Goal: Information Seeking & Learning: Check status

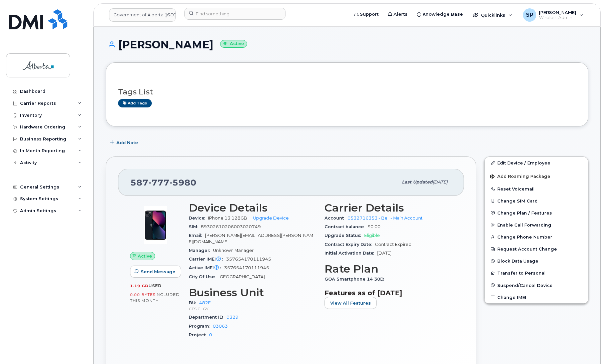
scroll to position [437, 0]
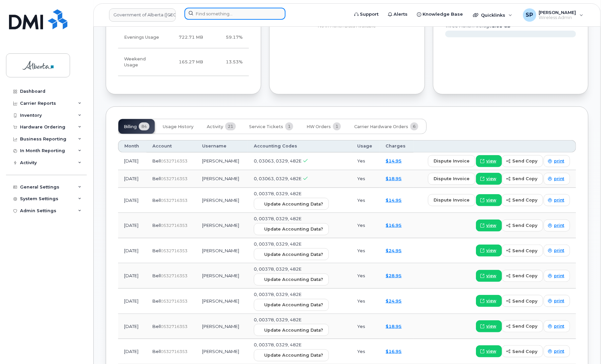
click at [235, 15] on input at bounding box center [234, 14] width 101 height 12
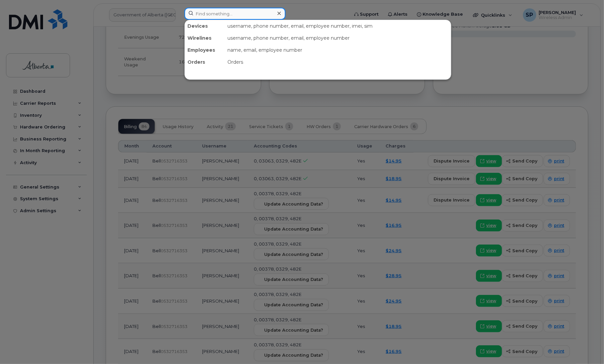
paste input "7805317143"
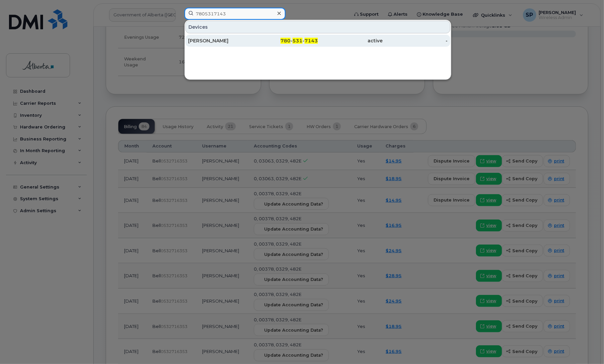
type input "7805317143"
click at [216, 42] on div "Natasia Mullins" at bounding box center [220, 40] width 65 height 7
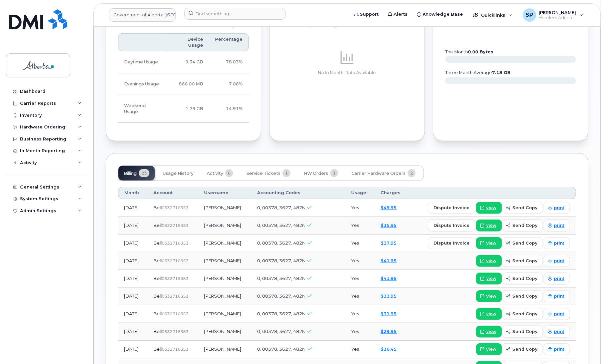
scroll to position [464, 0]
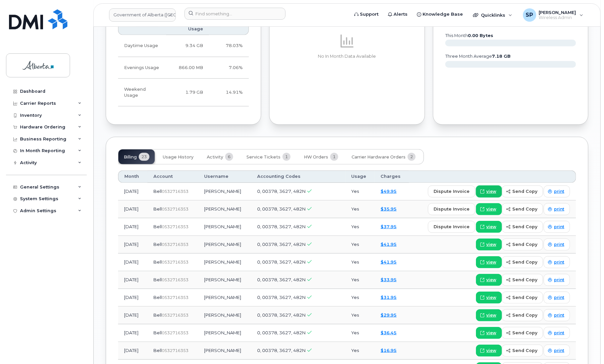
click at [493, 188] on span "view" at bounding box center [491, 191] width 10 height 6
click at [249, 15] on input at bounding box center [234, 14] width 101 height 12
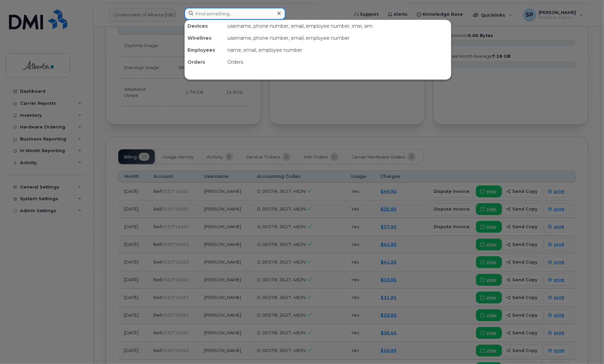
paste input "780 289 1632"
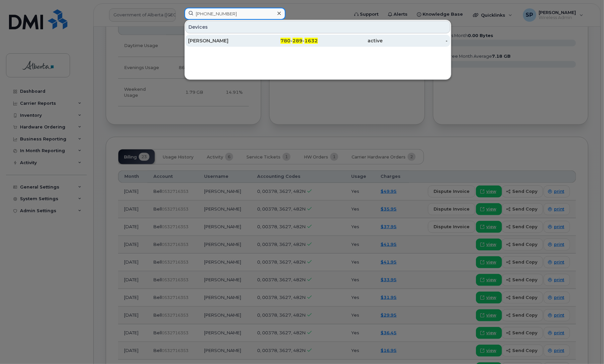
type input "780 289 1632"
click at [207, 38] on div "Joffre Hotz" at bounding box center [220, 40] width 65 height 7
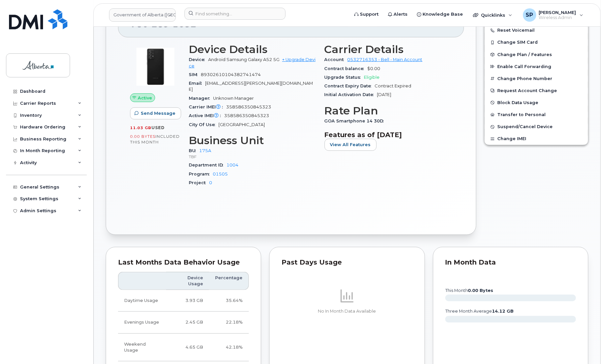
scroll to position [279, 0]
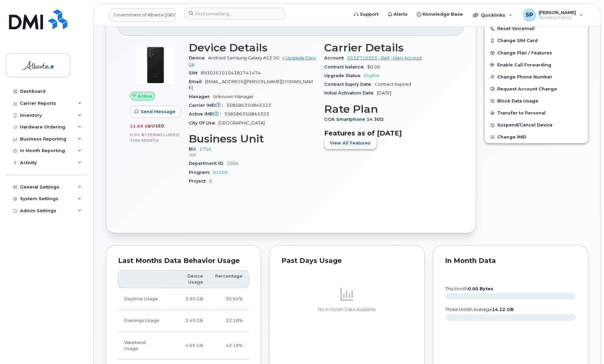
click at [354, 144] on span "View All Features" at bounding box center [350, 143] width 41 height 6
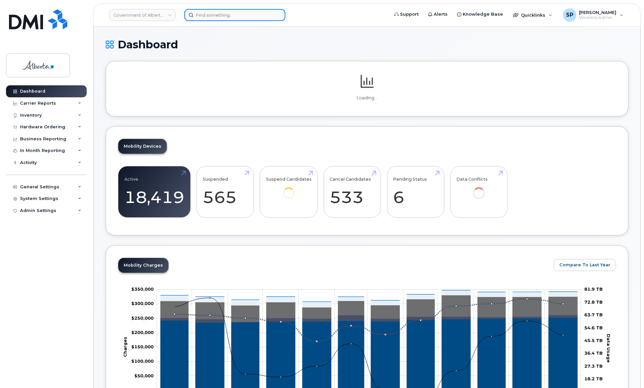
click at [234, 17] on input at bounding box center [234, 15] width 101 height 12
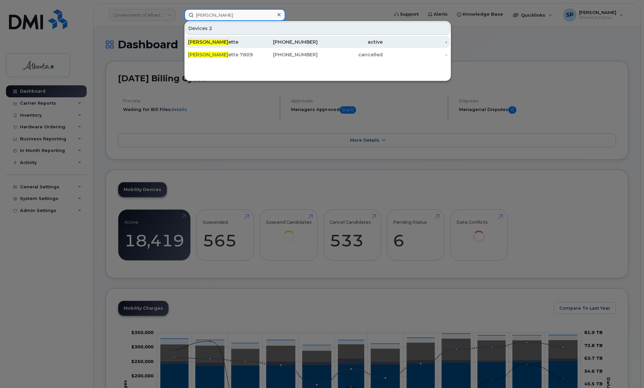
type input "Bonnie Mall"
click at [220, 43] on div "Bonnie Mall ette" at bounding box center [220, 42] width 65 height 7
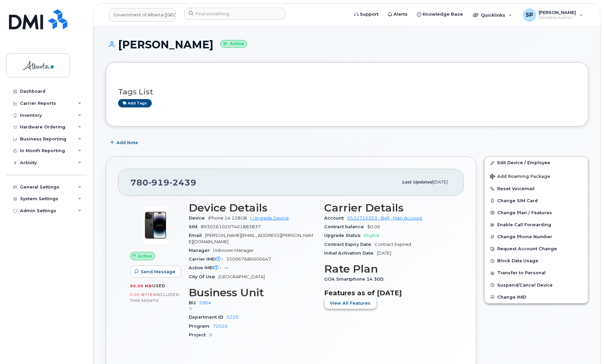
click at [360, 302] on span "View All Features" at bounding box center [350, 303] width 41 height 6
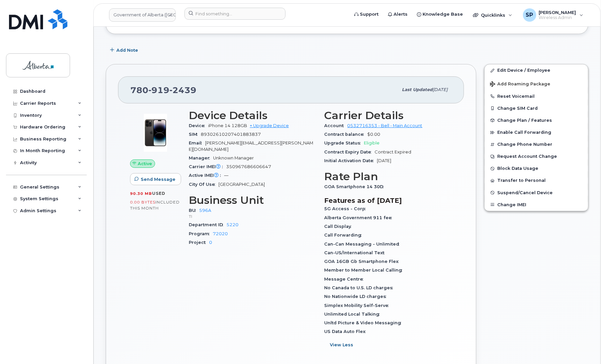
scroll to position [95, 0]
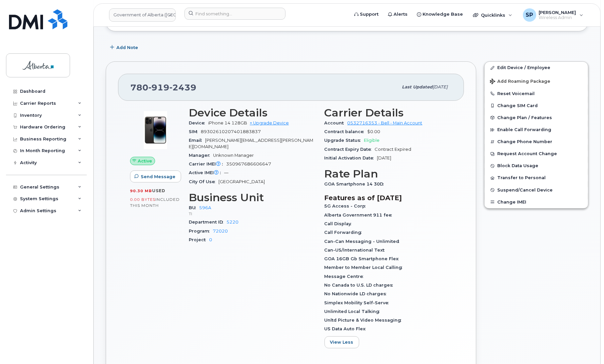
click at [579, 222] on div "Edit Device / Employee Add Roaming Package Reset Voicemail Change SIM Card Chan…" at bounding box center [536, 228] width 112 height 342
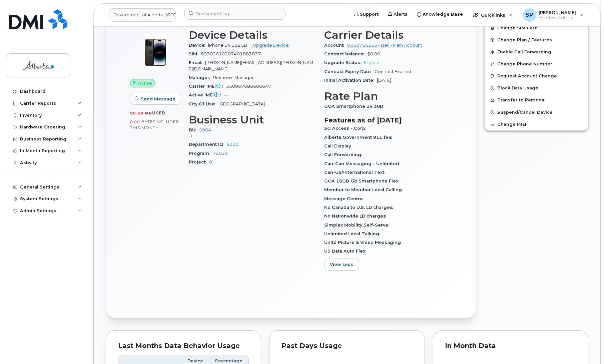
scroll to position [594, 0]
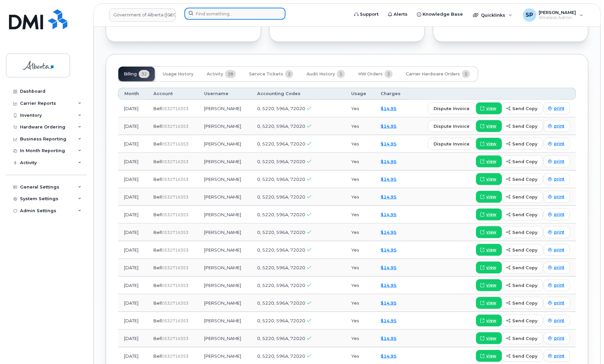
click at [234, 15] on input at bounding box center [234, 14] width 101 height 12
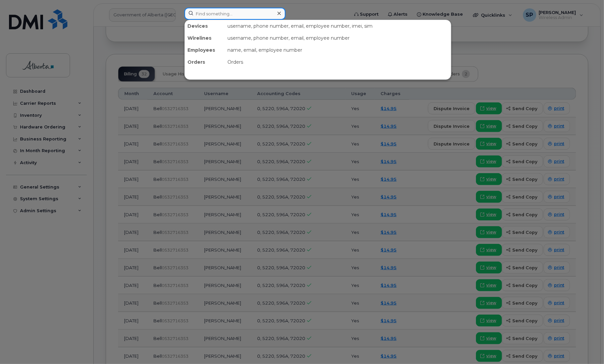
paste input "7805317143"
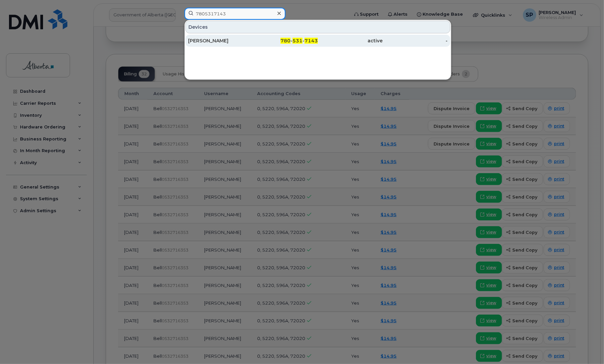
type input "7805317143"
click at [212, 43] on div "[PERSON_NAME]" at bounding box center [220, 40] width 65 height 7
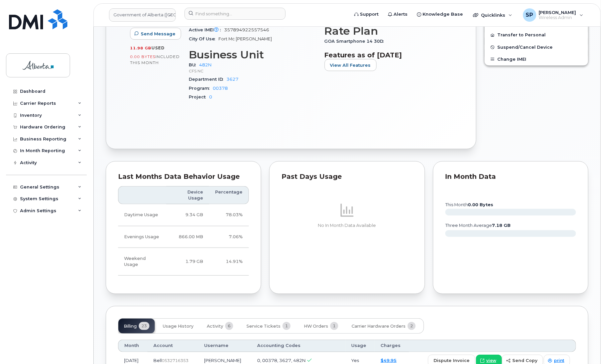
scroll to position [424, 0]
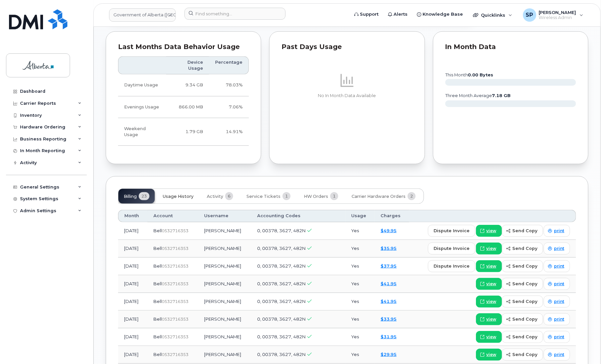
click at [174, 194] on span "Usage History" at bounding box center [178, 196] width 31 height 5
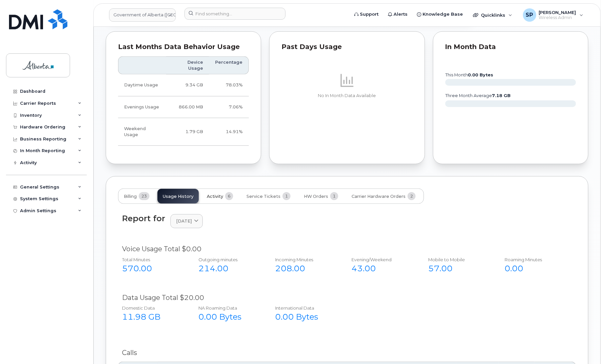
click at [221, 194] on span "Activity" at bounding box center [215, 196] width 16 height 5
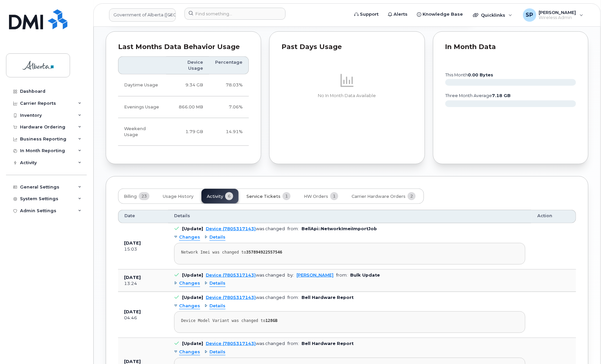
click at [265, 194] on span "Service Tickets" at bounding box center [263, 196] width 34 height 5
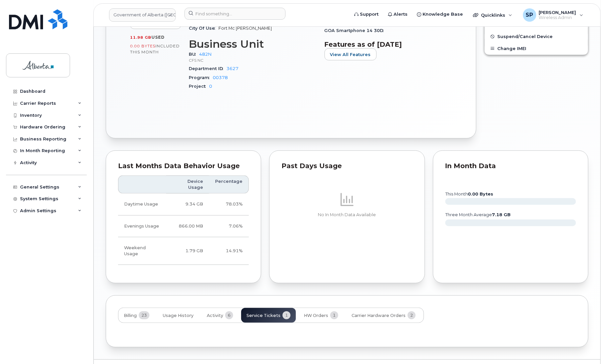
scroll to position [334, 0]
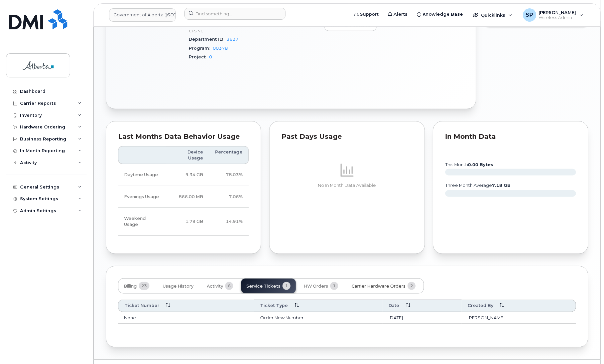
click at [371, 283] on span "Carrier Hardware Orders" at bounding box center [378, 285] width 54 height 5
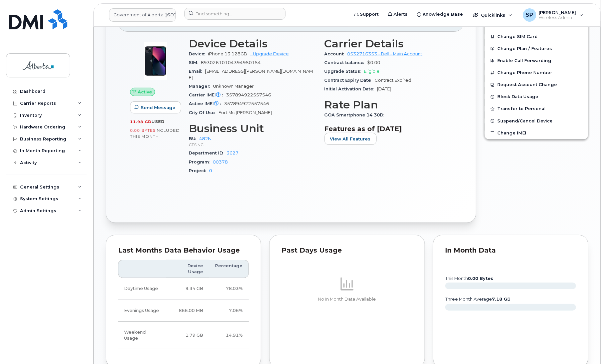
scroll to position [217, 0]
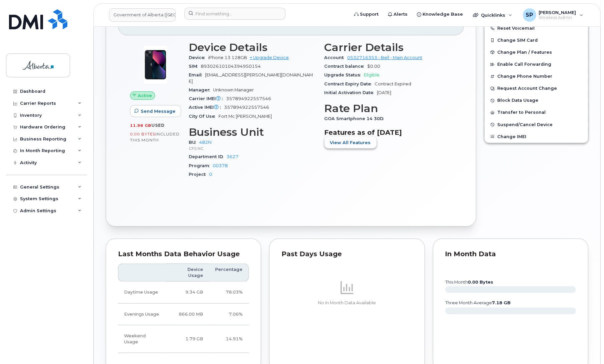
click at [342, 144] on span "View All Features" at bounding box center [350, 142] width 41 height 6
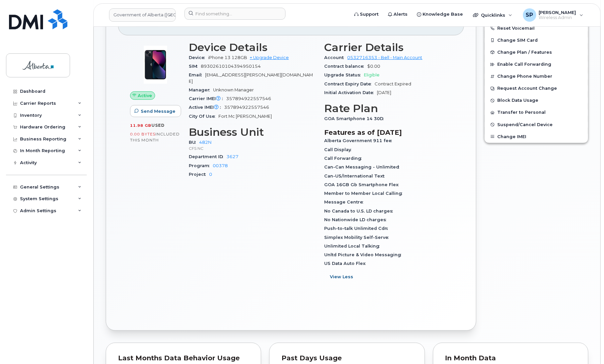
scroll to position [388, 0]
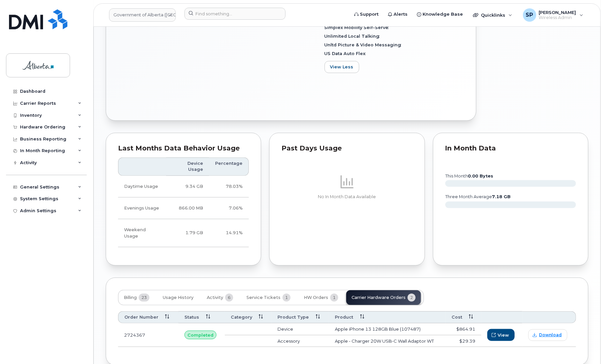
scroll to position [451, 0]
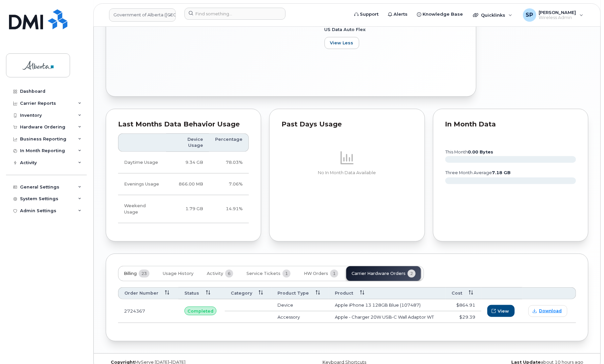
click at [134, 271] on span "Billing" at bounding box center [130, 273] width 13 height 5
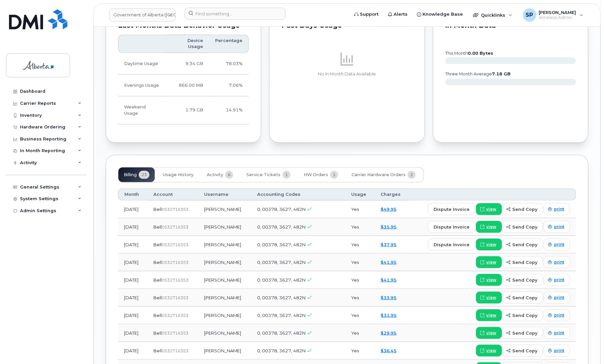
scroll to position [850, 0]
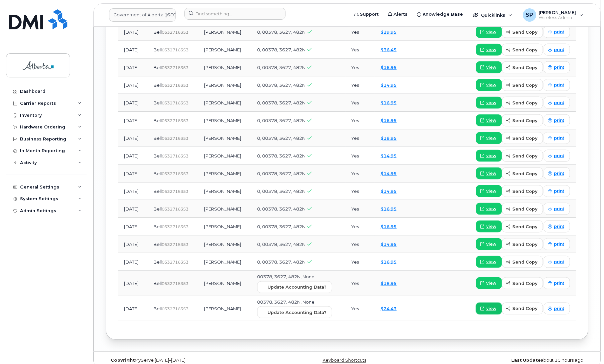
click at [490, 305] on span "view" at bounding box center [491, 308] width 10 height 6
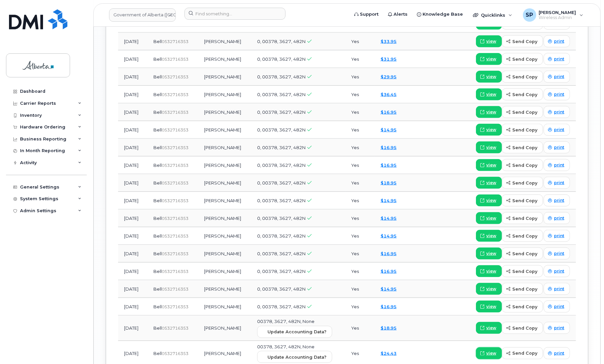
scroll to position [796, 0]
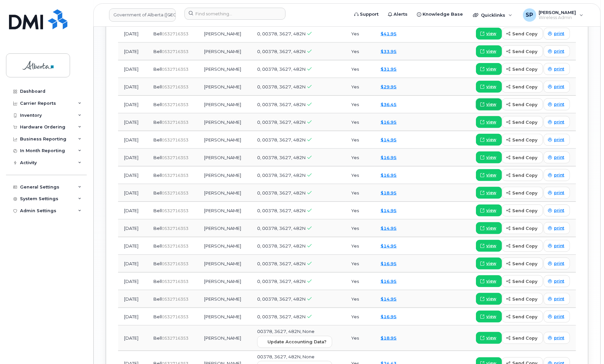
click at [491, 101] on span "view" at bounding box center [491, 104] width 10 height 6
click at [496, 119] on span "view" at bounding box center [491, 122] width 10 height 6
click at [490, 84] on span "view" at bounding box center [491, 87] width 10 height 6
click at [491, 66] on span "view" at bounding box center [491, 69] width 10 height 6
click at [390, 119] on link "$16.95" at bounding box center [389, 121] width 16 height 5
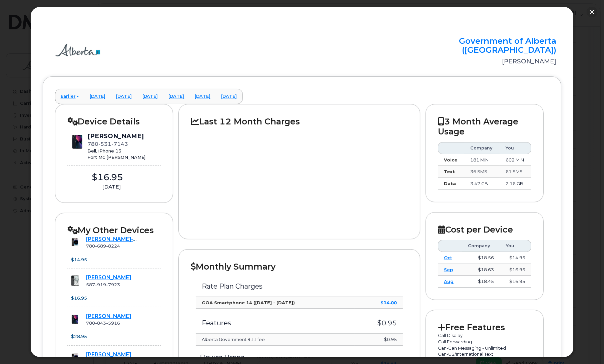
drag, startPoint x: 574, startPoint y: 166, endPoint x: 577, endPoint y: 182, distance: 16.3
click at [577, 182] on div at bounding box center [302, 182] width 604 height 364
drag, startPoint x: 574, startPoint y: 34, endPoint x: 575, endPoint y: 94, distance: 60.0
click at [575, 94] on div "× Government of Alberta (GOA) Natasia Mullins Earlier February 2025 January 202…" at bounding box center [302, 182] width 604 height 364
click at [591, 139] on div at bounding box center [302, 182] width 604 height 364
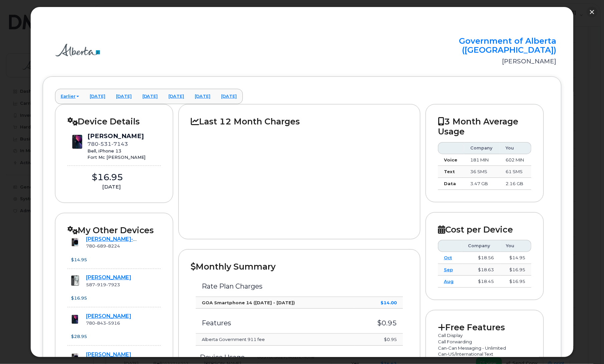
click at [274, 140] on div at bounding box center [299, 176] width 217 height 100
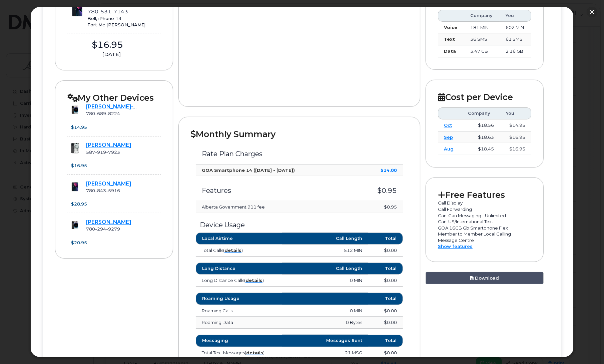
scroll to position [0, 0]
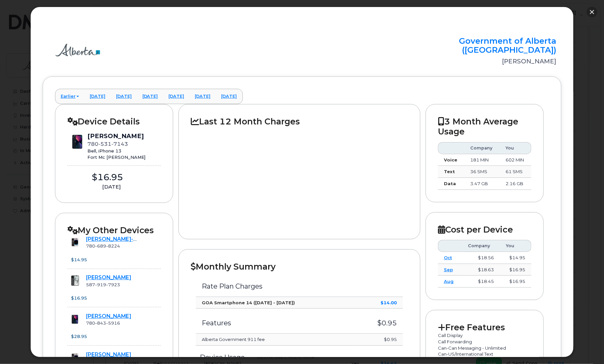
click at [593, 14] on button "button" at bounding box center [592, 12] width 11 height 11
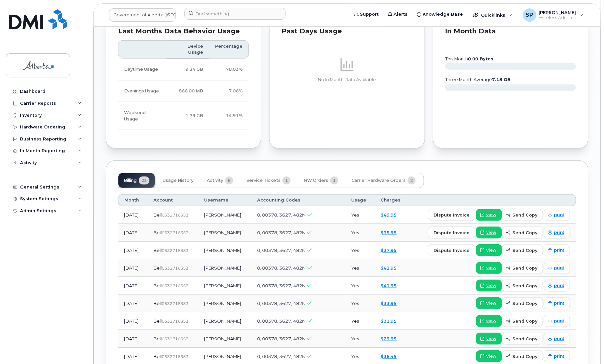
scroll to position [541, 0]
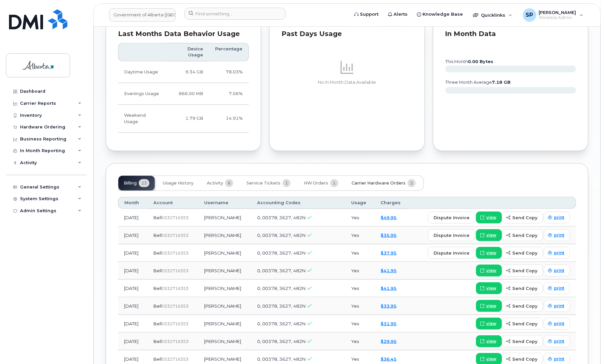
click at [375, 180] on span "Carrier Hardware Orders" at bounding box center [378, 182] width 54 height 5
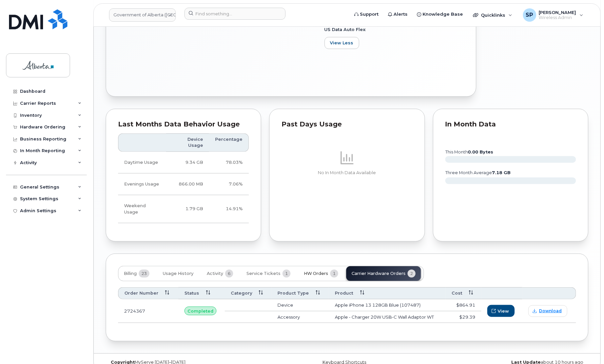
click at [315, 271] on span "HW Orders" at bounding box center [316, 273] width 24 height 5
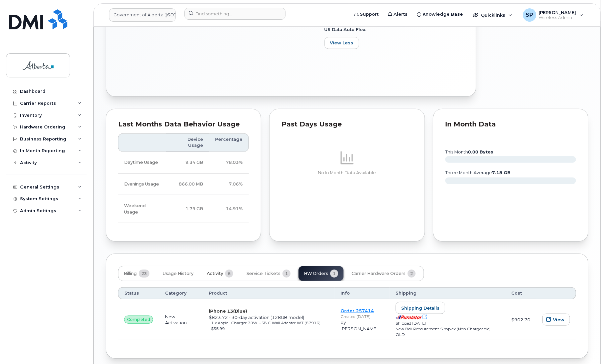
click at [217, 271] on span "Activity" at bounding box center [215, 273] width 16 height 5
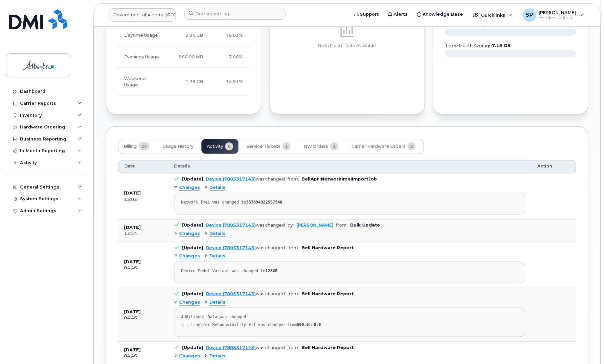
scroll to position [570, 0]
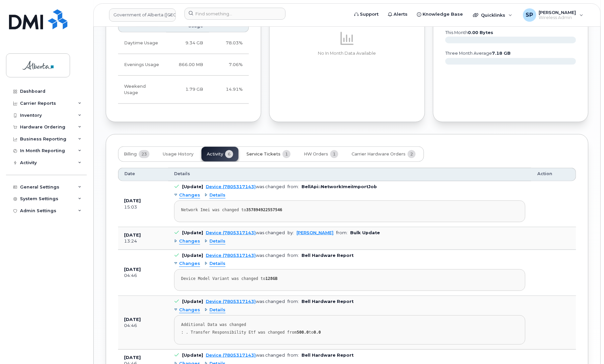
click at [272, 151] on span "Service Tickets" at bounding box center [263, 153] width 34 height 5
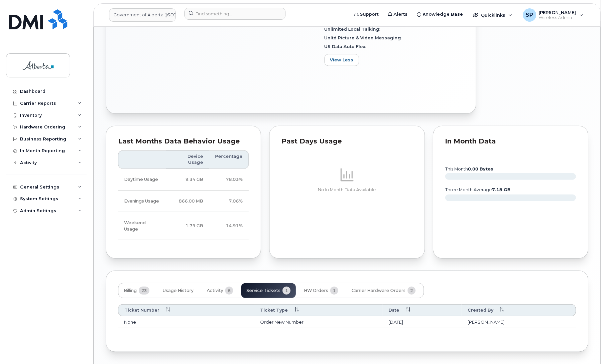
scroll to position [427, 0]
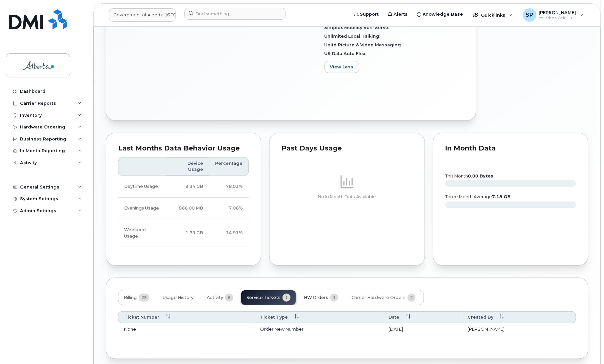
click at [314, 295] on span "HW Orders" at bounding box center [316, 297] width 24 height 5
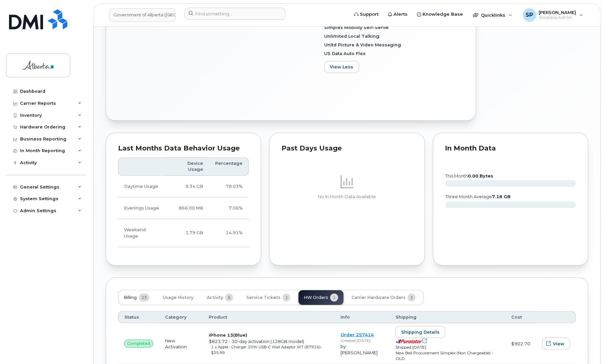
click at [132, 295] on span "Billing" at bounding box center [130, 297] width 13 height 5
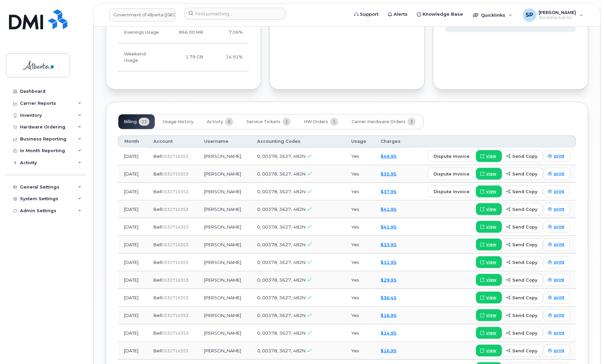
scroll to position [604, 0]
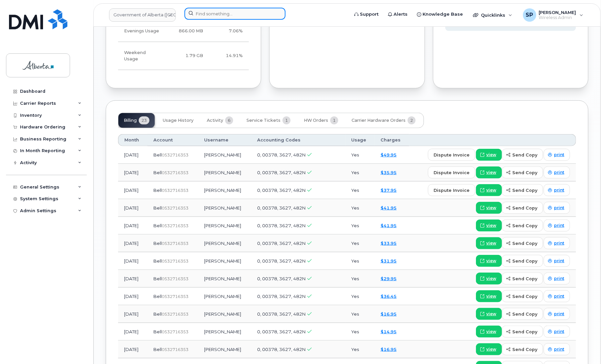
click at [223, 13] on input at bounding box center [234, 14] width 101 height 12
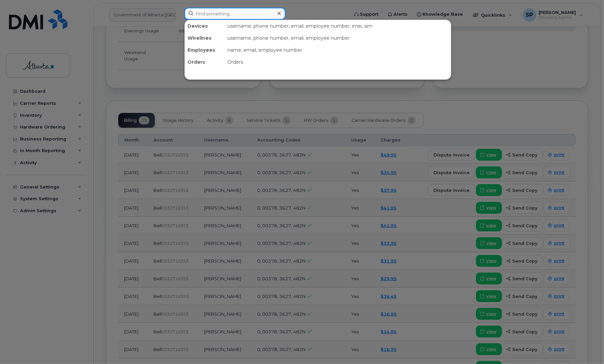
paste input "5878790542"
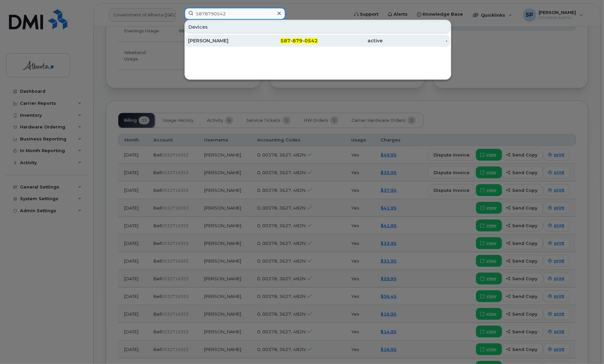
type input "5878790542"
click at [206, 40] on div "Kun Wang" at bounding box center [220, 40] width 65 height 7
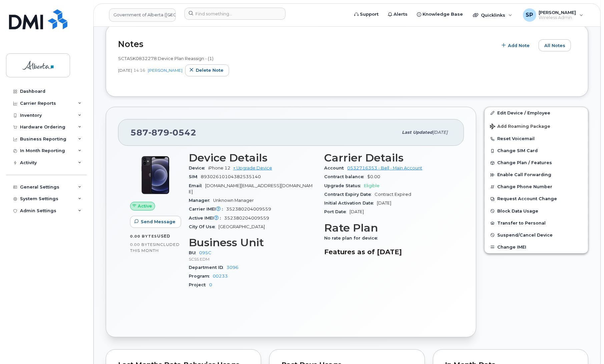
scroll to position [142, 0]
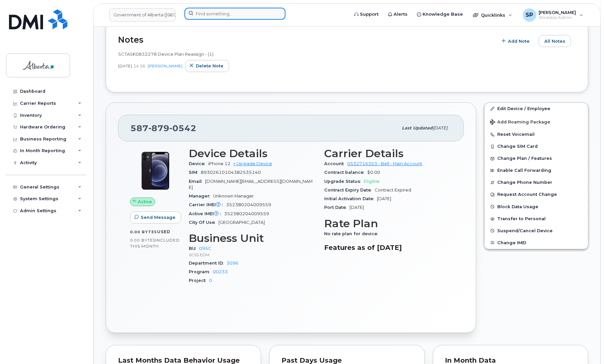
click at [244, 12] on input at bounding box center [234, 14] width 101 height 12
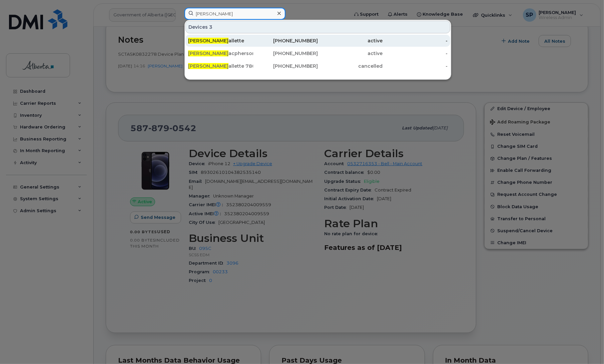
type input "bonnie m"
click at [211, 43] on div "Bonnie M allette" at bounding box center [220, 40] width 65 height 7
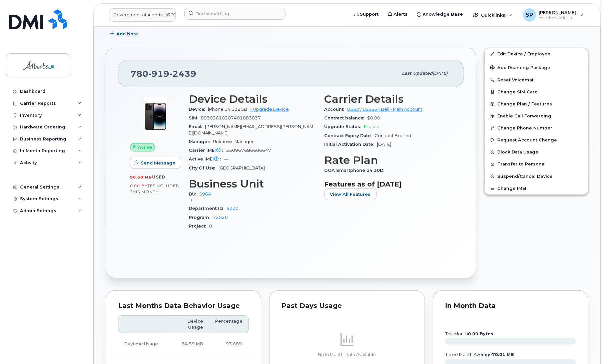
scroll to position [110, 0]
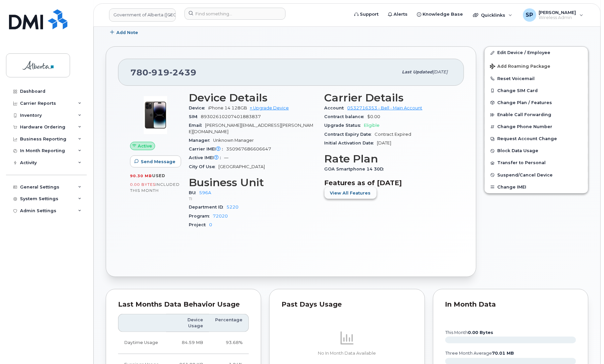
click at [365, 196] on span "View All Features" at bounding box center [350, 193] width 41 height 6
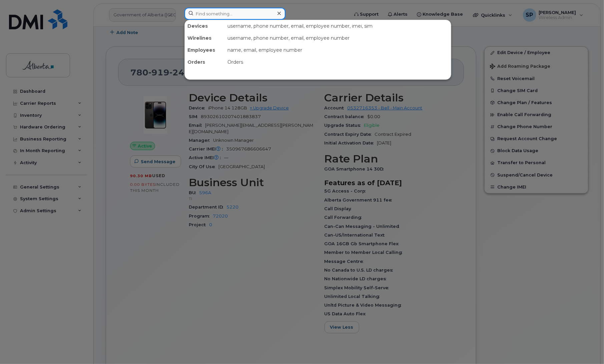
click at [217, 13] on input at bounding box center [234, 14] width 101 height 12
paste input "4035943206"
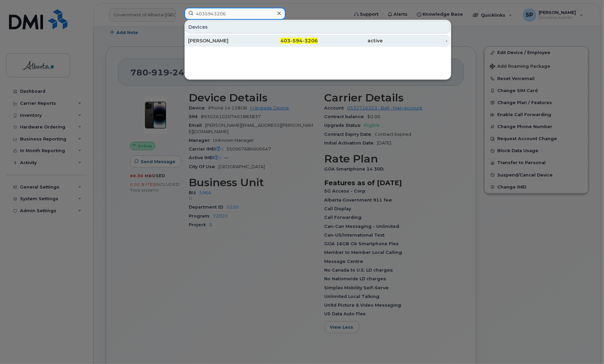
type input "4035943206"
click at [210, 42] on div "Kritika Markin" at bounding box center [220, 40] width 65 height 7
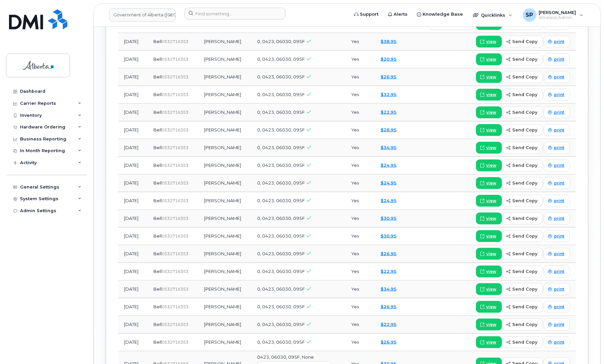
scroll to position [809, 0]
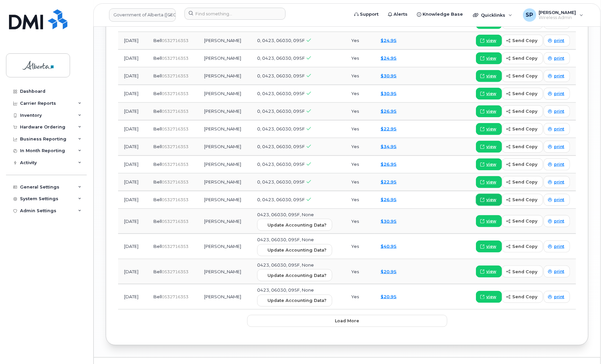
click at [494, 197] on span "view" at bounding box center [491, 200] width 10 height 6
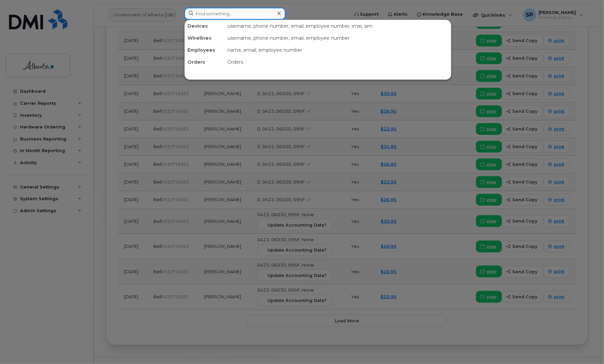
click at [252, 13] on input at bounding box center [234, 14] width 101 height 12
paste input "7808873072"
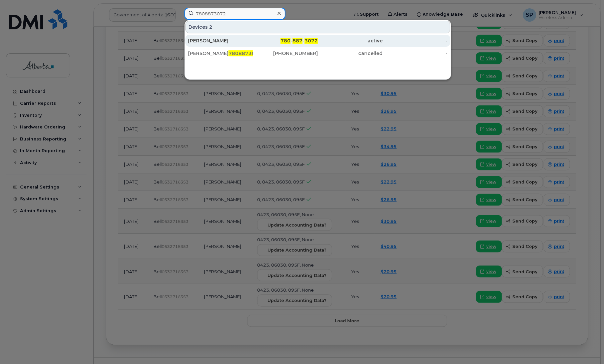
type input "7808873072"
click at [219, 42] on div "Alyssa Boisvert" at bounding box center [220, 40] width 65 height 7
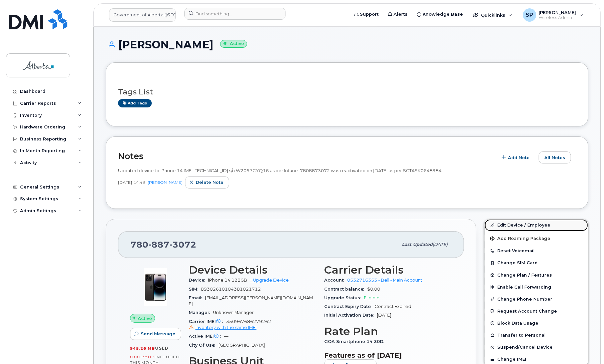
click at [509, 224] on link "Edit Device / Employee" at bounding box center [536, 225] width 103 height 12
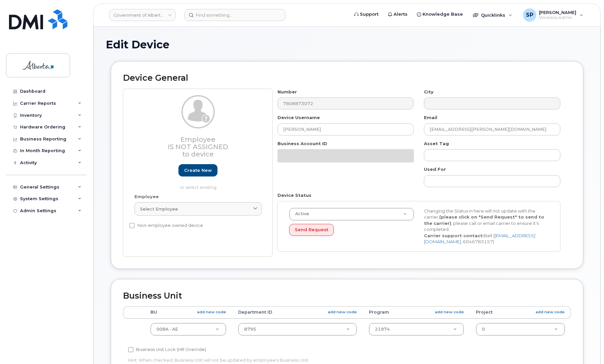
select select "4749737"
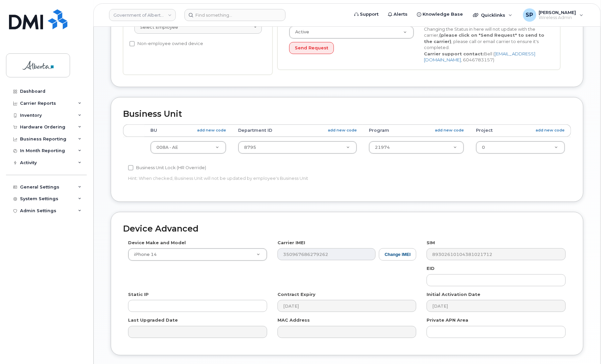
scroll to position [230, 0]
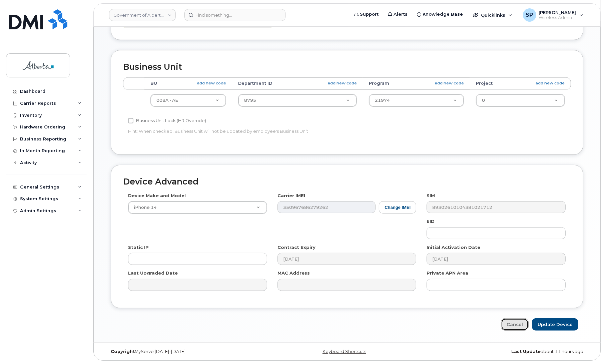
click at [519, 327] on link "Cancel" at bounding box center [515, 324] width 28 height 12
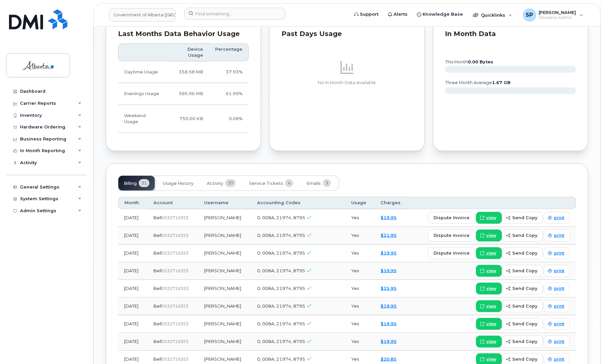
scroll to position [454, 0]
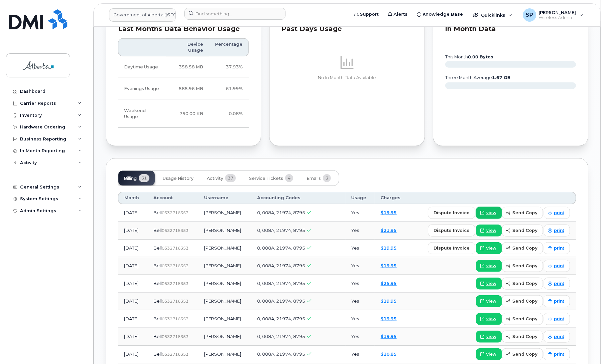
click at [485, 210] on span at bounding box center [482, 213] width 6 height 6
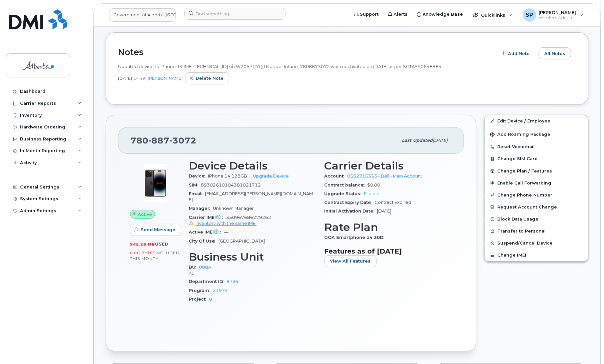
scroll to position [99, 0]
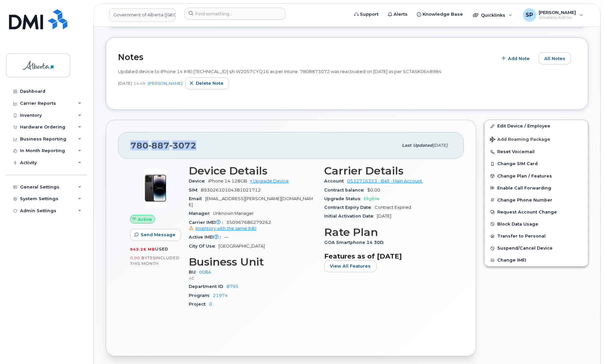
drag, startPoint x: 198, startPoint y: 146, endPoint x: 127, endPoint y: 144, distance: 70.4
click at [127, 144] on div "[PHONE_NUMBER] Last updated [DATE]" at bounding box center [291, 145] width 346 height 27
copy span "[PHONE_NUMBER]"
click at [214, 149] on div "[PHONE_NUMBER]" at bounding box center [263, 145] width 267 height 14
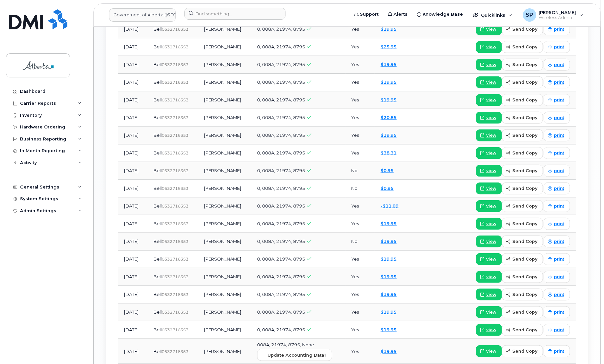
scroll to position [691, 0]
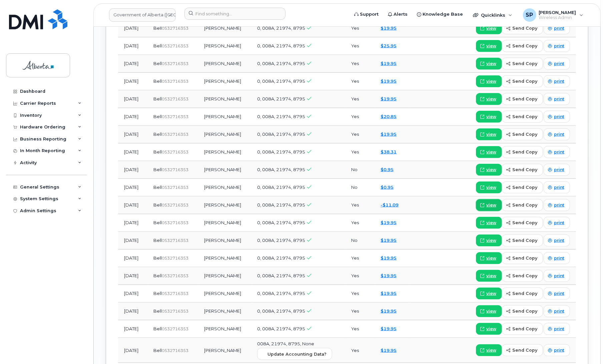
click at [484, 203] on icon at bounding box center [482, 205] width 4 height 4
click at [493, 149] on span "view" at bounding box center [491, 152] width 10 height 6
click at [396, 131] on link "$19.95" at bounding box center [389, 133] width 16 height 5
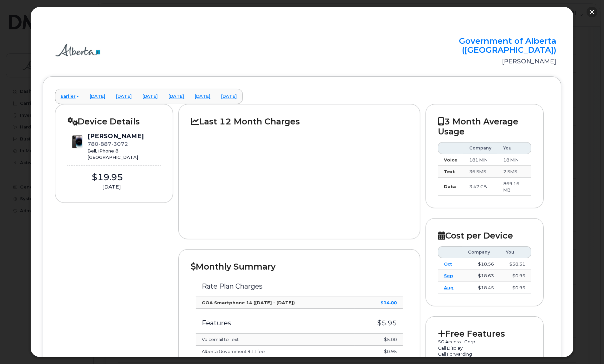
click at [591, 12] on button "button" at bounding box center [592, 12] width 11 height 11
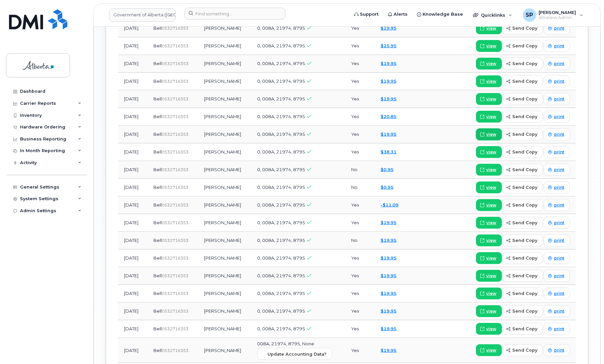
click at [498, 128] on link "view" at bounding box center [489, 134] width 26 height 12
drag, startPoint x: 605, startPoint y: 236, endPoint x: 394, endPoint y: 207, distance: 212.4
click at [394, 220] on link "$19.95" at bounding box center [389, 222] width 16 height 5
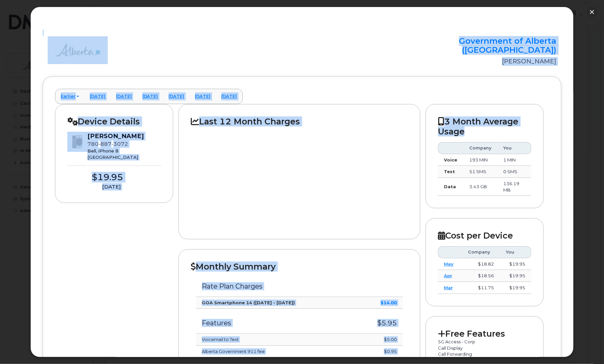
drag, startPoint x: 574, startPoint y: 117, endPoint x: 571, endPoint y: 169, distance: 52.1
click at [571, 169] on div "× Government of Alberta (GOA) Alyssa Boisvert Earlier February 2025 January 202…" at bounding box center [302, 182] width 604 height 364
click at [564, 175] on div "× Government of Alberta (GOA) Alyssa Boisvert Earlier February 2025 January 202…" at bounding box center [302, 182] width 544 height 350
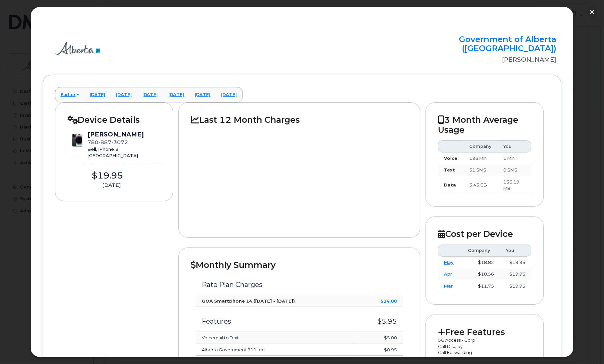
scroll to position [0, 0]
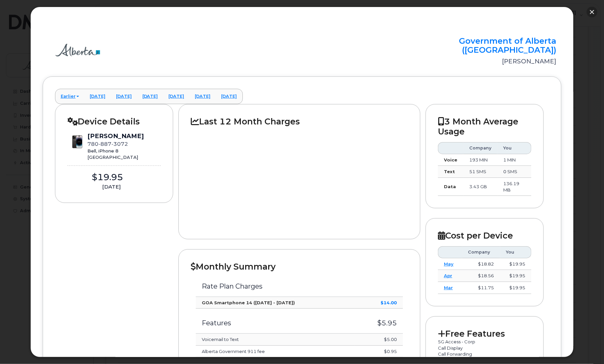
click at [592, 12] on button "button" at bounding box center [592, 12] width 11 height 11
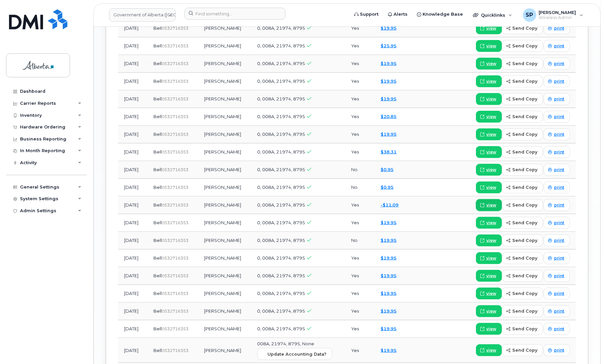
click at [485, 202] on span at bounding box center [482, 205] width 6 height 6
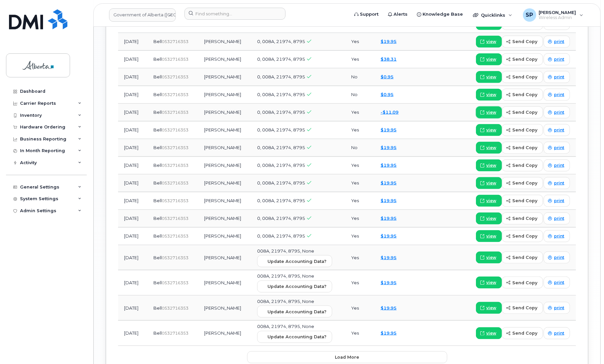
scroll to position [820, 0]
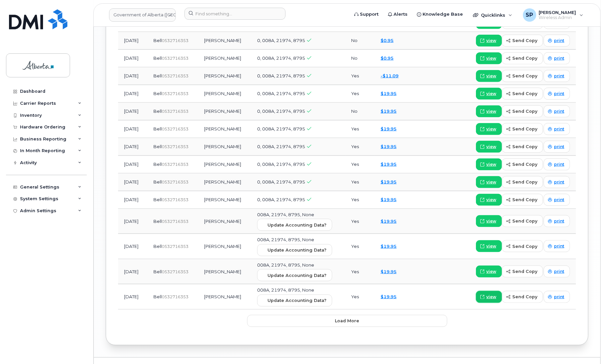
click at [492, 294] on span "view" at bounding box center [491, 297] width 10 height 6
click at [341, 317] on span "Load more" at bounding box center [347, 320] width 24 height 6
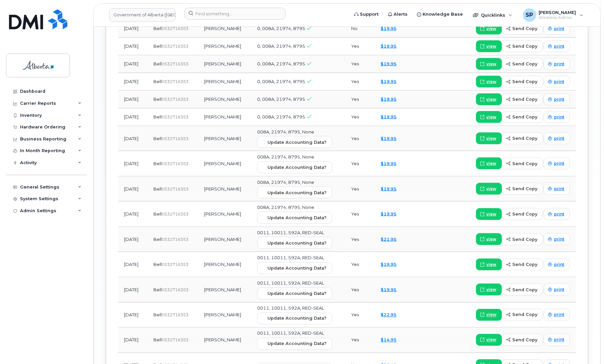
scroll to position [954, 0]
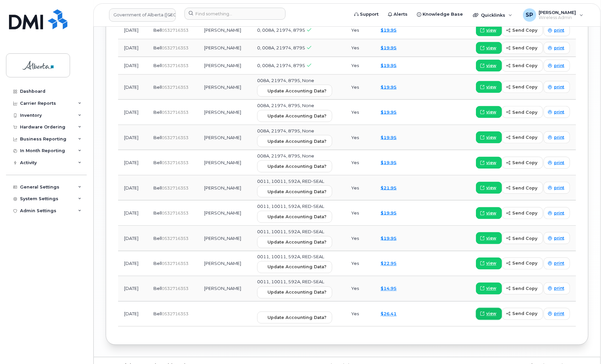
click at [491, 311] on span "view" at bounding box center [491, 314] width 10 height 6
click at [491, 260] on span "view" at bounding box center [491, 263] width 10 height 6
click at [394, 185] on link "$21.95" at bounding box center [389, 187] width 16 height 5
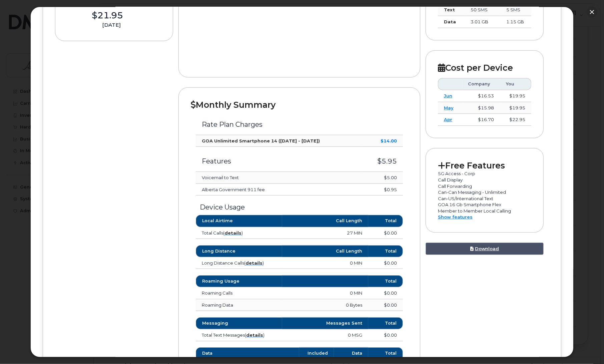
scroll to position [0, 0]
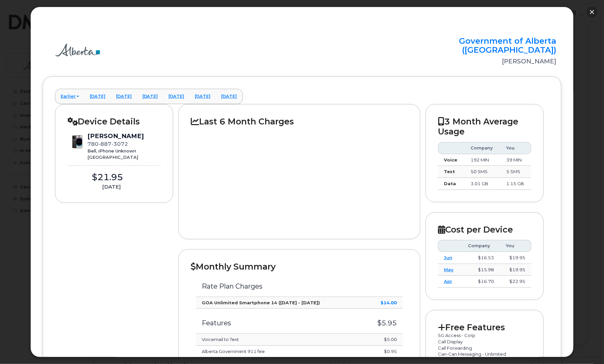
click at [592, 11] on button "button" at bounding box center [592, 12] width 11 height 11
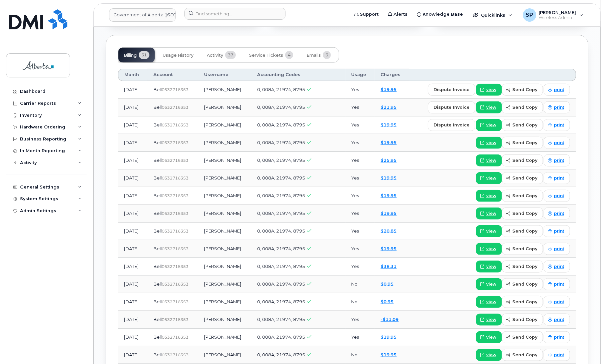
scroll to position [541, 0]
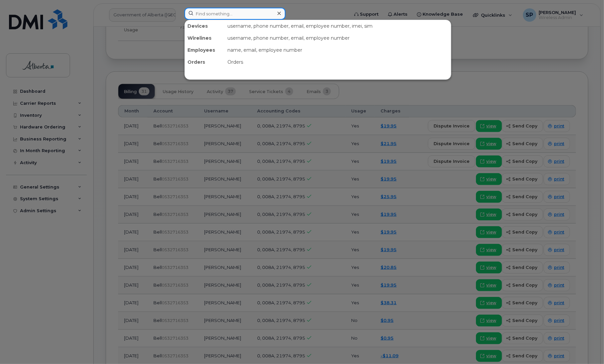
click at [225, 11] on input at bounding box center [234, 14] width 101 height 12
paste input "5873703642"
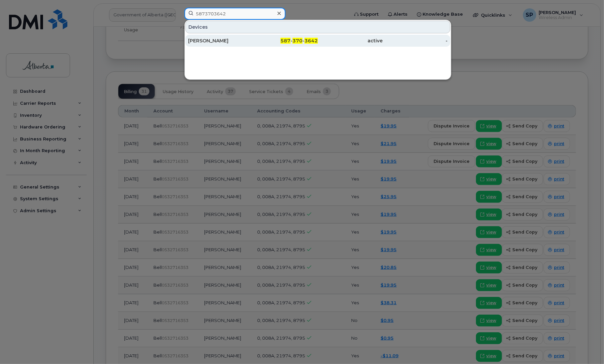
type input "5873703642"
click at [209, 41] on div "Myron Stolte" at bounding box center [220, 40] width 65 height 7
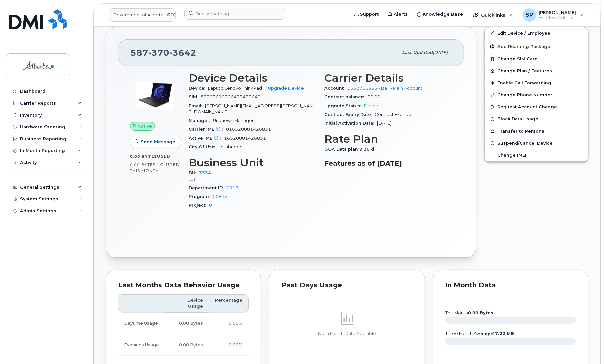
scroll to position [264, 0]
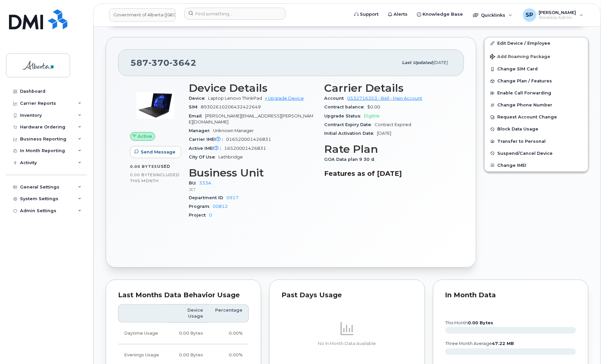
click at [390, 176] on h3 "Features as of Aug 01, 2025" at bounding box center [388, 173] width 128 height 8
drag, startPoint x: 372, startPoint y: 174, endPoint x: 368, endPoint y: 164, distance: 10.9
click at [371, 173] on h3 "Features as of [DATE]" at bounding box center [388, 173] width 128 height 8
click at [361, 158] on span "GOA Data plan 9 30 d" at bounding box center [350, 159] width 53 height 5
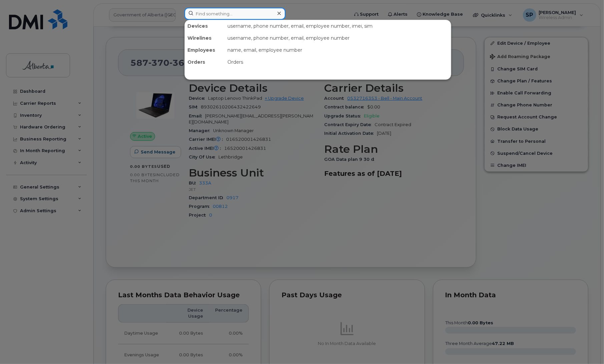
click at [240, 12] on input at bounding box center [234, 14] width 101 height 12
paste input "4033963623"
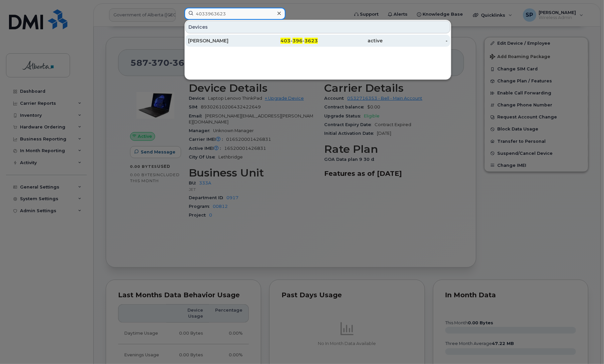
type input "4033963623"
click at [227, 42] on div "Sandra N Johnson" at bounding box center [220, 40] width 65 height 7
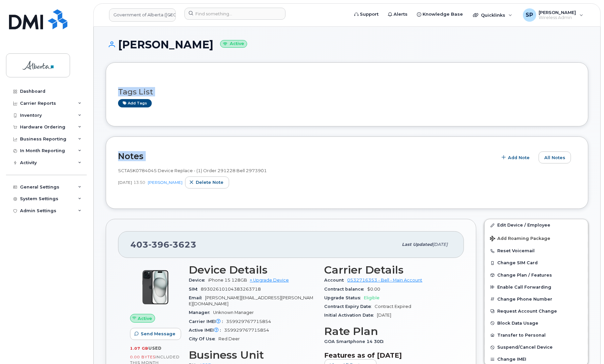
drag, startPoint x: 604, startPoint y: 81, endPoint x: 602, endPoint y: 162, distance: 81.4
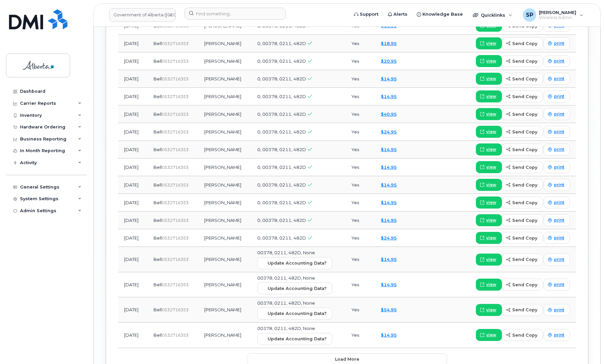
scroll to position [768, 0]
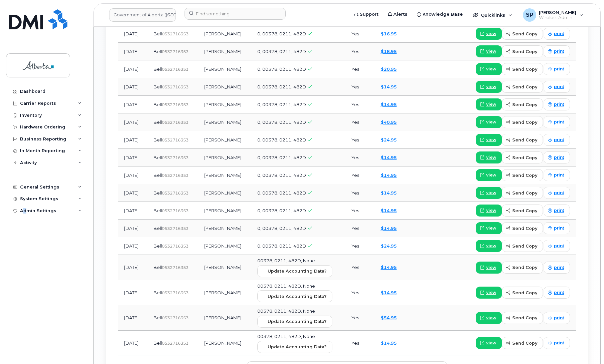
click at [26, 246] on div "Dashboard Carrier Reports Monthly Billing Data Daily Data Pooling Data Behavior…" at bounding box center [47, 219] width 82 height 268
click at [488, 315] on span "view" at bounding box center [491, 318] width 10 height 6
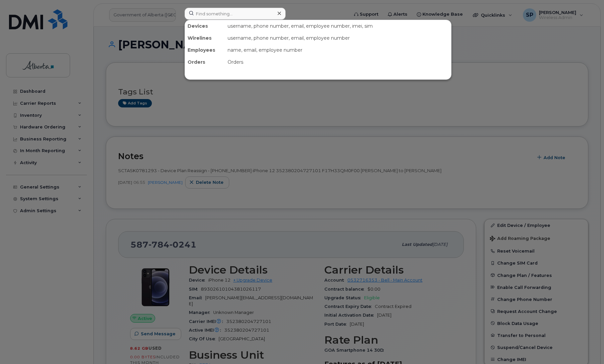
scroll to position [572, 0]
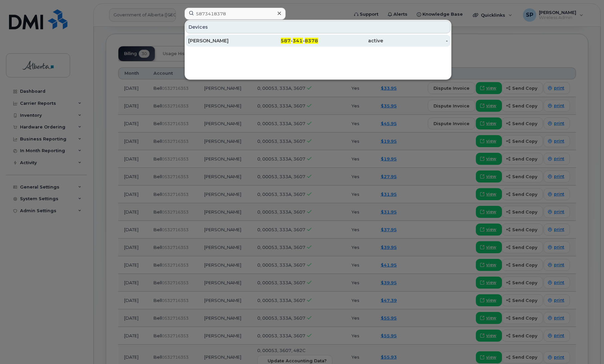
type input "5873418378"
click at [208, 42] on div "[PERSON_NAME]" at bounding box center [220, 40] width 65 height 7
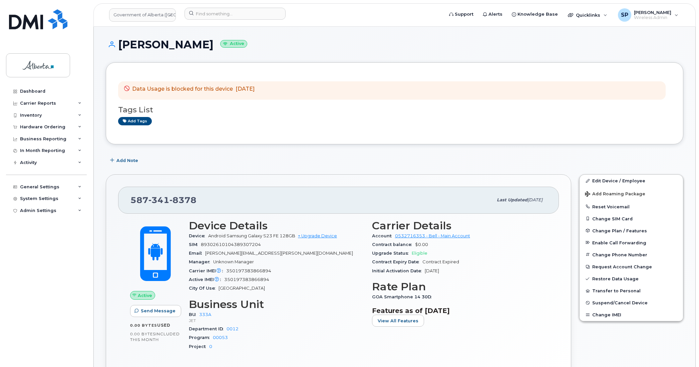
click at [255, 133] on div "Data Usage is blocked for this device [DATE] Tags List Add tags" at bounding box center [394, 103] width 577 height 82
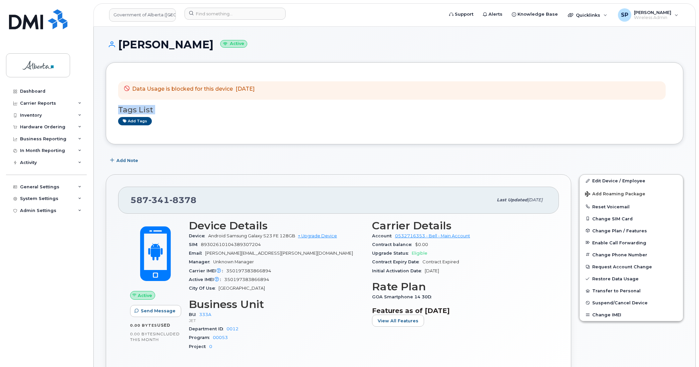
click at [255, 133] on div "Data Usage is blocked for this device [DATE] Tags List Add tags" at bounding box center [394, 103] width 577 height 82
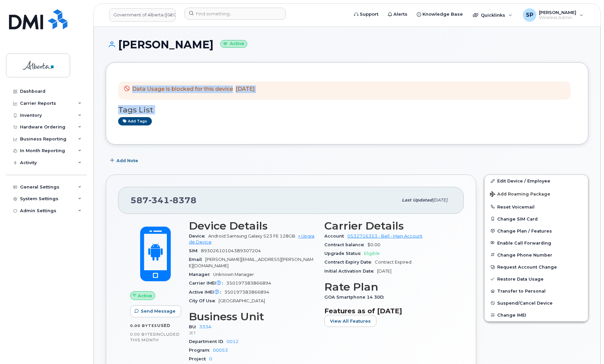
drag, startPoint x: 603, startPoint y: 46, endPoint x: 605, endPoint y: 150, distance: 104.4
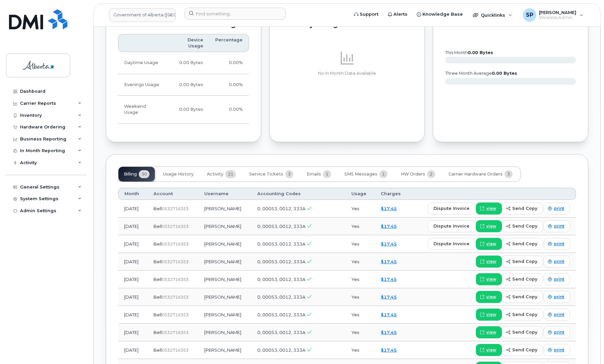
scroll to position [424, 0]
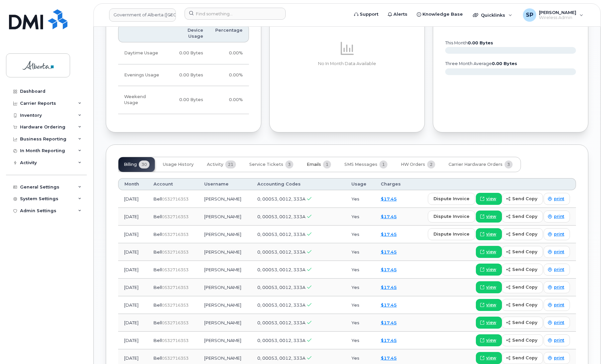
click at [314, 162] on span "Emails" at bounding box center [313, 164] width 14 height 5
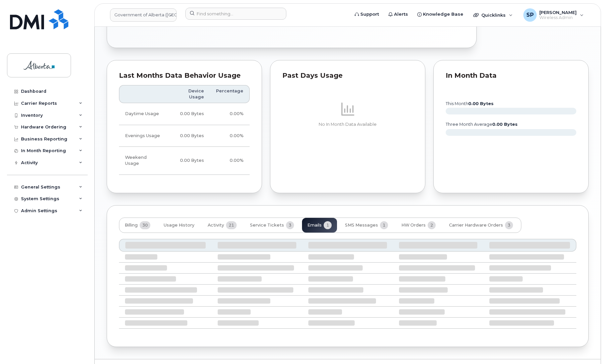
scroll to position [297, 0]
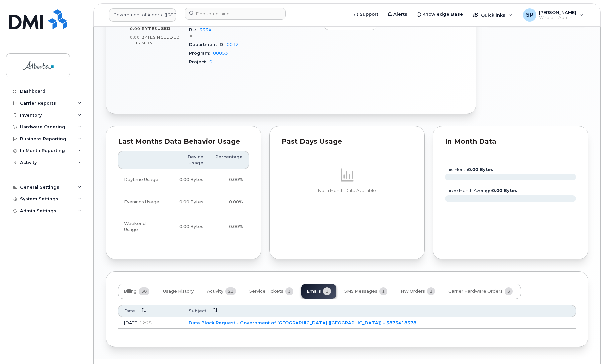
click at [276, 320] on link "Data Block Request - Government of Alberta (GOA) - 5873418378" at bounding box center [302, 322] width 228 height 5
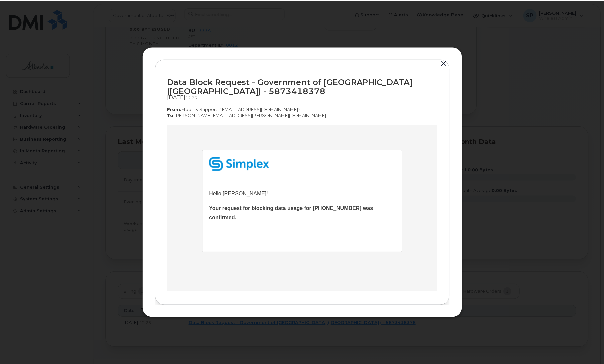
scroll to position [0, 0]
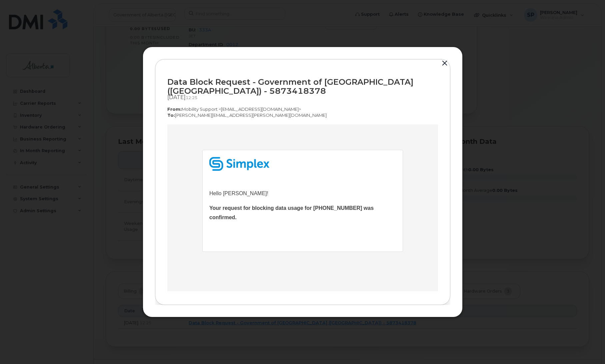
drag, startPoint x: 259, startPoint y: 194, endPoint x: 222, endPoint y: 194, distance: 36.4
click at [222, 194] on p "Hello Laura Kertcher!" at bounding box center [302, 192] width 187 height 9
click at [276, 221] on td "Hello Laura Kertcher! Your request for blocking data usage for 587-341-8378 was…" at bounding box center [302, 214] width 187 height 74
click at [444, 62] on button "button" at bounding box center [445, 63] width 10 height 9
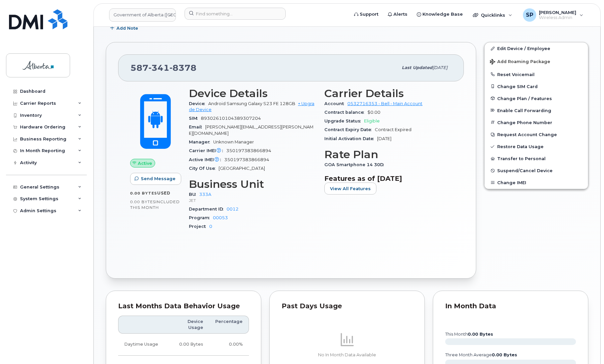
scroll to position [135, 0]
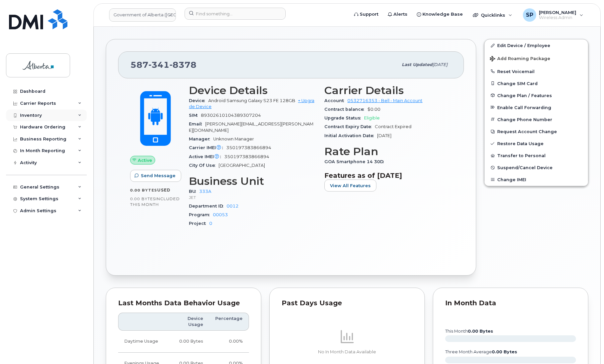
click at [34, 115] on div "Inventory" at bounding box center [31, 115] width 22 height 5
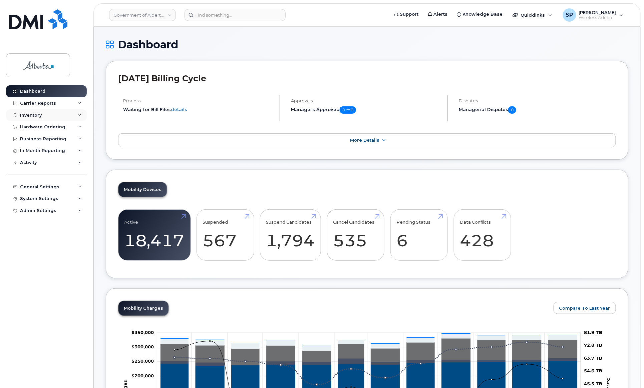
click at [36, 115] on div "Inventory" at bounding box center [31, 115] width 22 height 5
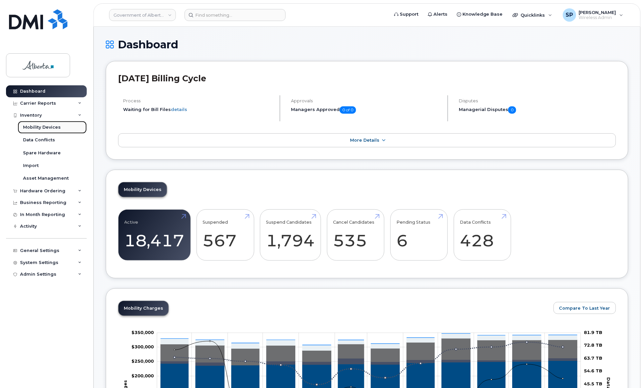
click at [37, 126] on div "Mobility Devices" at bounding box center [42, 127] width 38 height 6
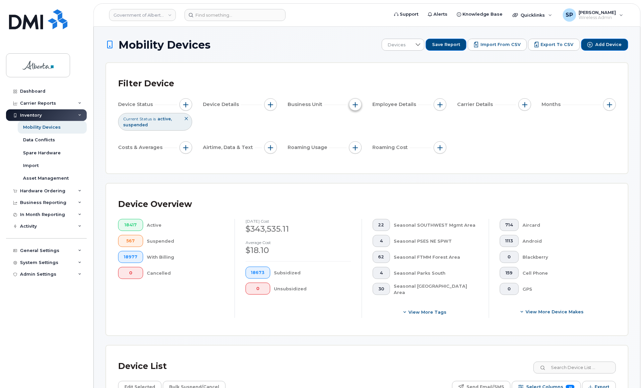
click at [357, 102] on span "button" at bounding box center [354, 104] width 5 height 5
click at [358, 136] on input "BU" at bounding box center [356, 135] width 5 height 5
checkbox input "true"
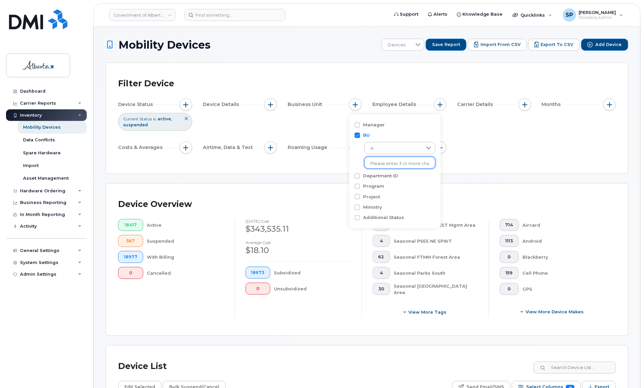
click at [377, 162] on input "text" at bounding box center [399, 164] width 58 height 6
type input "333"
click at [381, 178] on li "- 333A - JET" at bounding box center [396, 177] width 64 height 12
click at [514, 138] on div "Device Status Current Status is active suspended Device Details Business Unit B…" at bounding box center [367, 127] width 498 height 58
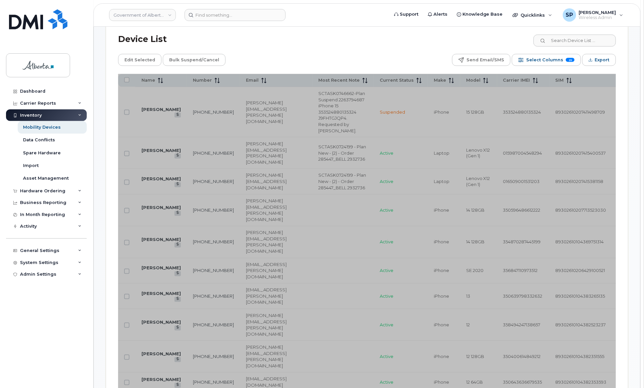
scroll to position [342, 0]
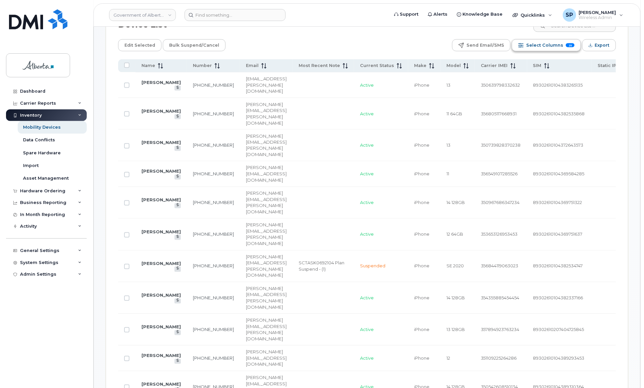
click at [546, 45] on span "Select Columns" at bounding box center [544, 45] width 37 height 10
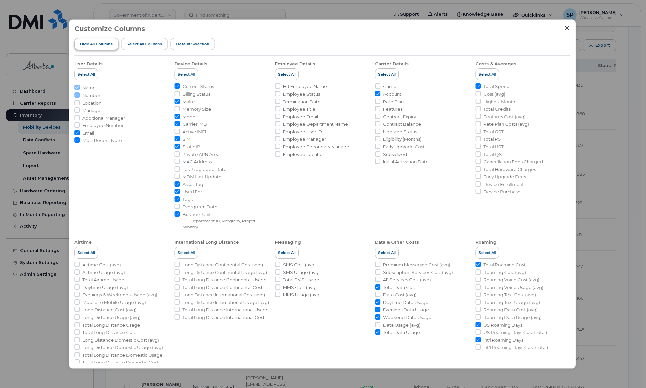
click at [103, 45] on span "Hide All Columns" at bounding box center [96, 43] width 33 height 5
checkbox input "false"
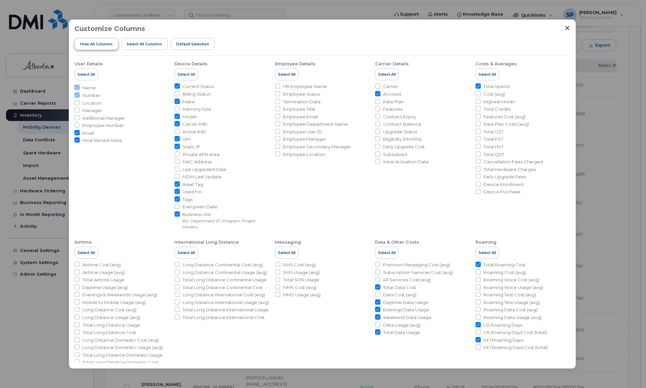
checkbox input "false"
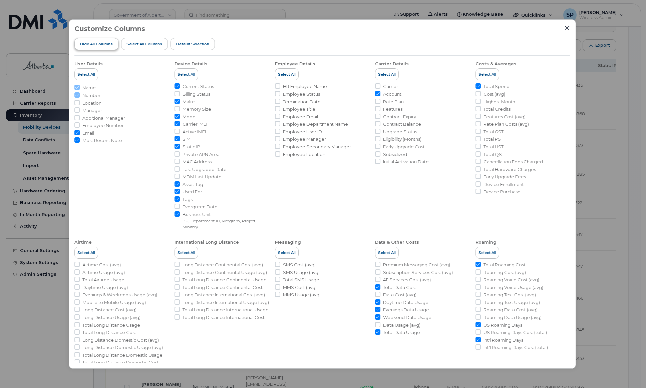
checkbox input "false"
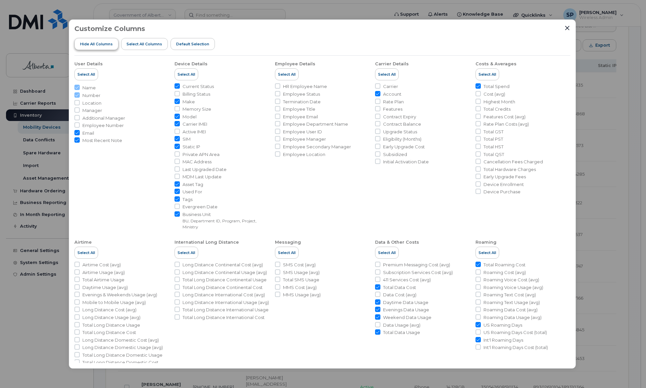
checkbox input "false"
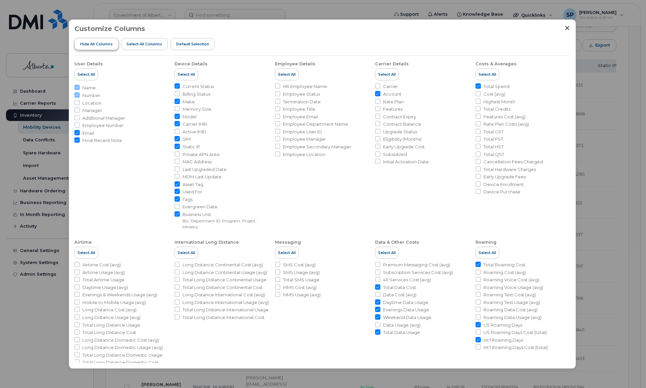
checkbox input "false"
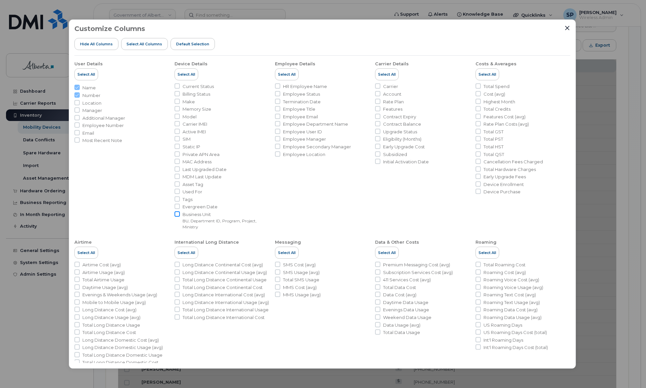
click at [177, 215] on input "Business Unit BU, Department ID, Program, Project, Ministry" at bounding box center [176, 213] width 5 height 5
checkbox input "true"
click at [175, 86] on input "Current Status" at bounding box center [176, 85] width 5 height 5
checkbox input "true"
click at [176, 102] on input "Make" at bounding box center [176, 101] width 5 height 5
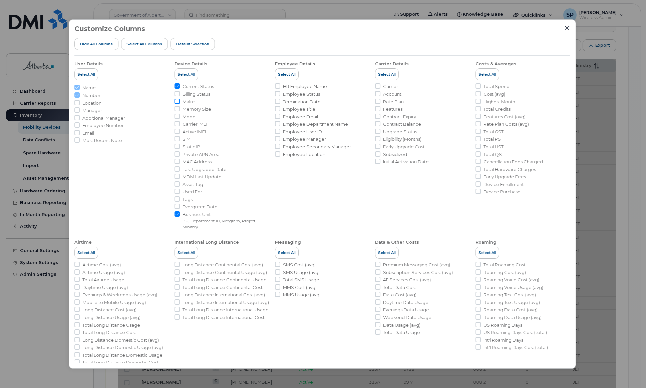
checkbox input "true"
click at [175, 116] on input "Model" at bounding box center [176, 116] width 5 height 5
click at [179, 118] on input "Model" at bounding box center [176, 116] width 5 height 5
checkbox input "false"
click at [176, 101] on input "Make" at bounding box center [176, 101] width 5 height 5
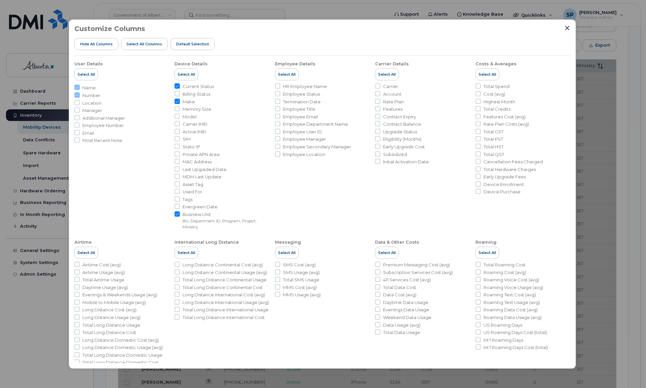
checkbox input "false"
click at [568, 28] on icon "Close" at bounding box center [566, 27] width 5 height 5
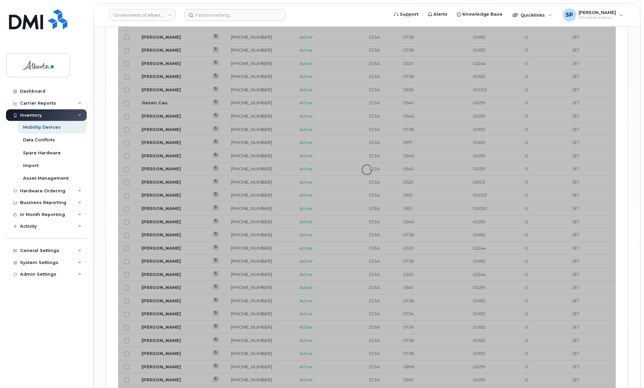
scroll to position [753, 0]
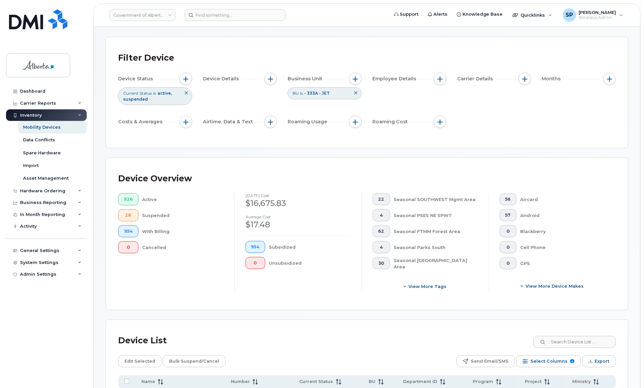
scroll to position [21, 0]
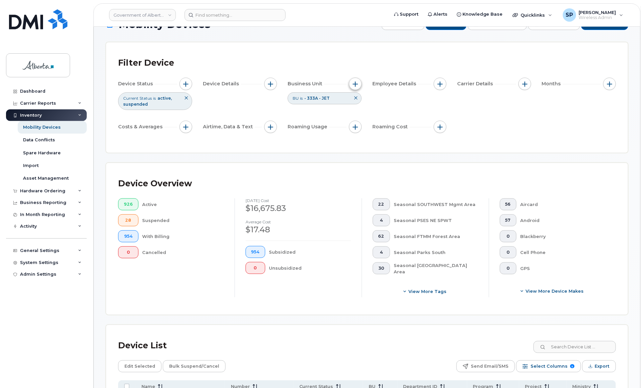
click at [355, 84] on span "button" at bounding box center [354, 83] width 5 height 5
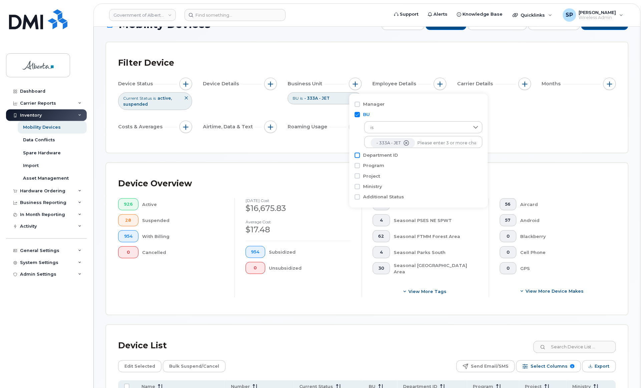
click at [357, 155] on input "Department ID" at bounding box center [356, 155] width 5 height 5
checkbox input "true"
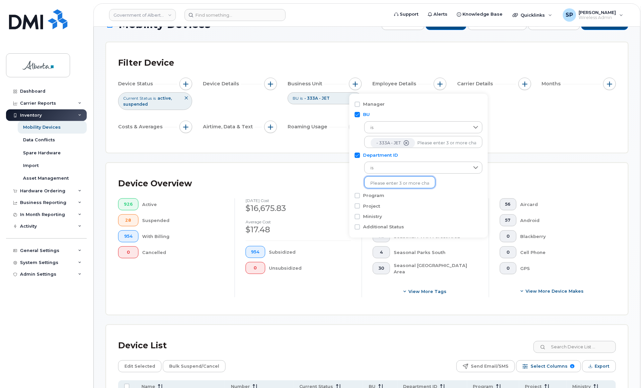
click at [384, 187] on li at bounding box center [399, 184] width 58 height 10
click at [387, 185] on input "text" at bounding box center [399, 183] width 58 height 6
type input "0012"
click at [386, 195] on li "- 0012" at bounding box center [396, 197] width 64 height 12
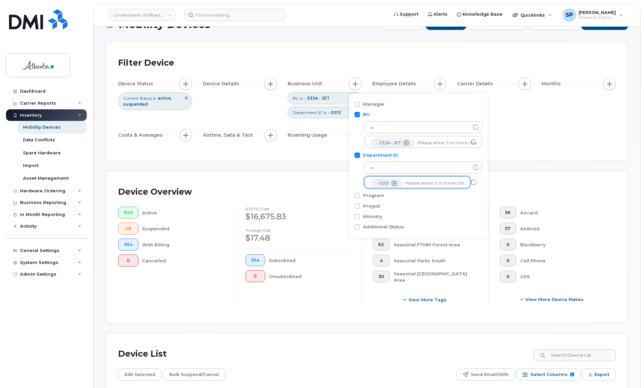
click at [560, 131] on div "Device Status Current Status is active suspended Device Details Business Unit B…" at bounding box center [367, 111] width 498 height 66
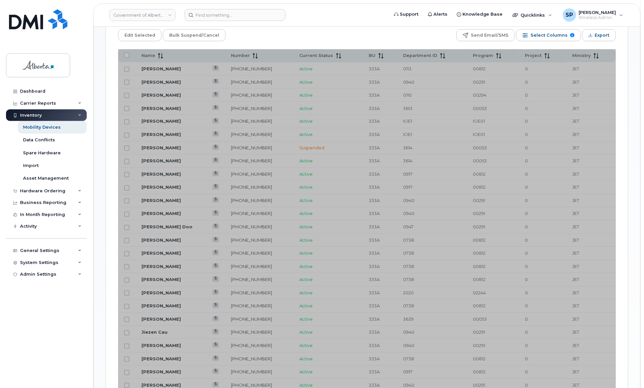
scroll to position [361, 0]
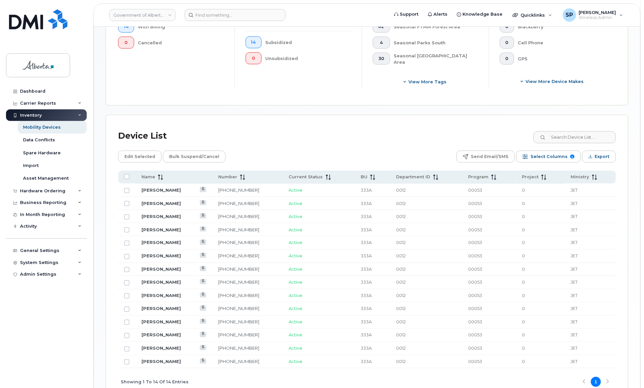
scroll to position [234, 0]
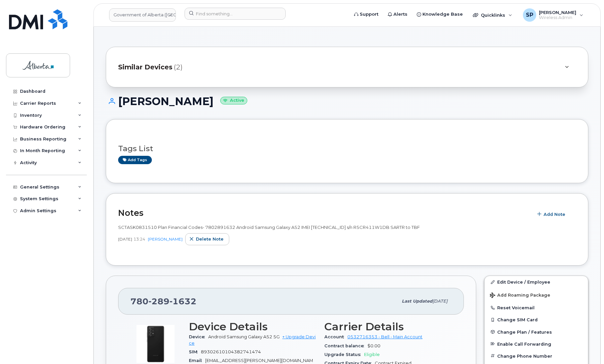
scroll to position [279, 0]
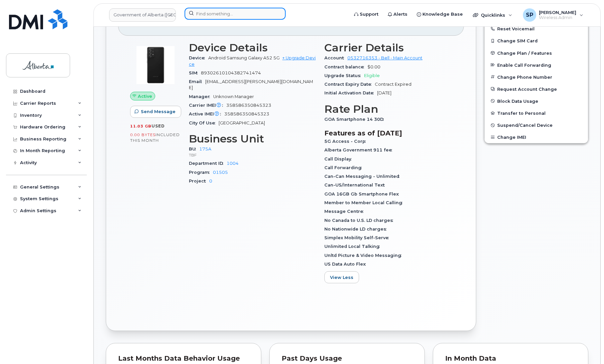
click at [219, 16] on input at bounding box center [234, 14] width 101 height 12
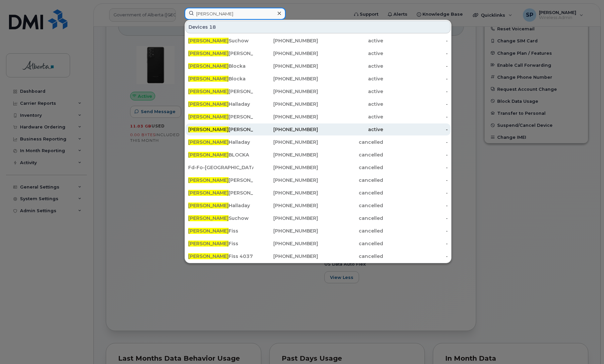
type input "[PERSON_NAME]"
click at [221, 131] on div "[PERSON_NAME]" at bounding box center [220, 129] width 65 height 7
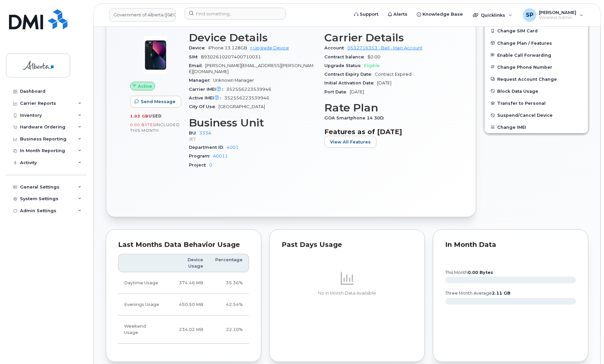
scroll to position [231, 0]
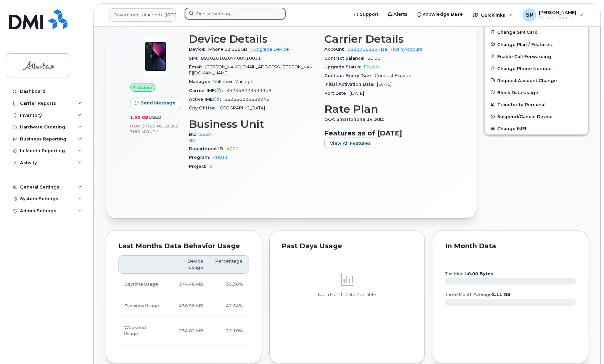
click at [220, 13] on input at bounding box center [234, 14] width 101 height 12
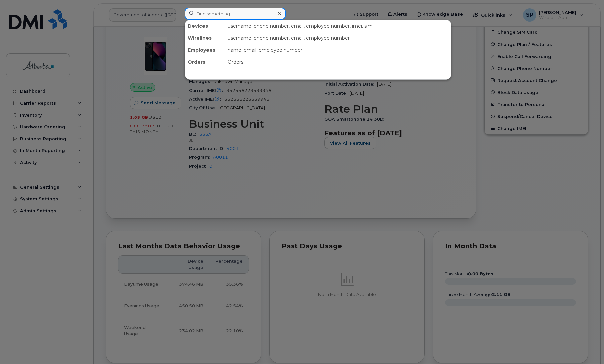
paste input "5873352315"
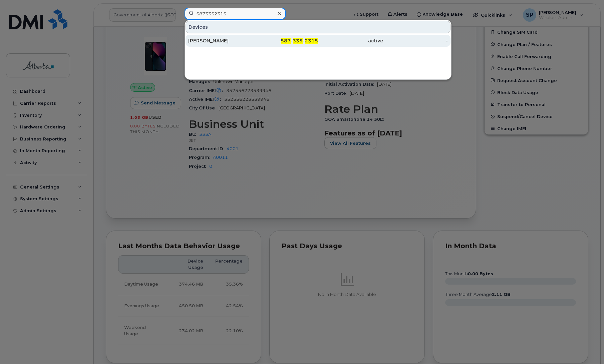
type input "5873352315"
click at [211, 42] on div "[PERSON_NAME]" at bounding box center [220, 40] width 65 height 7
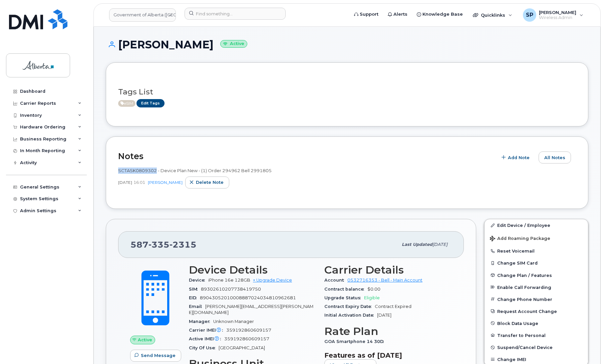
drag, startPoint x: 156, startPoint y: 170, endPoint x: 118, endPoint y: 169, distance: 38.0
click at [118, 169] on span "SCTASK0809302 - Device Plan New - (1) Order 294962 Bell 2991805" at bounding box center [194, 170] width 153 height 5
copy span "SCTASK0809302"
drag, startPoint x: 196, startPoint y: 246, endPoint x: 125, endPoint y: 245, distance: 70.7
click at [125, 245] on div "587 335 2315 Last updated Aug 19, 2025" at bounding box center [290, 244] width 345 height 27
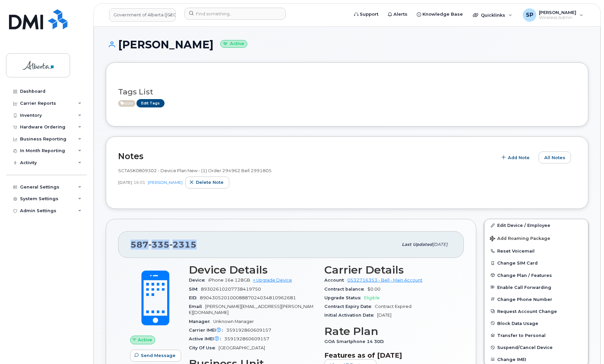
copy span "587 335 2315"
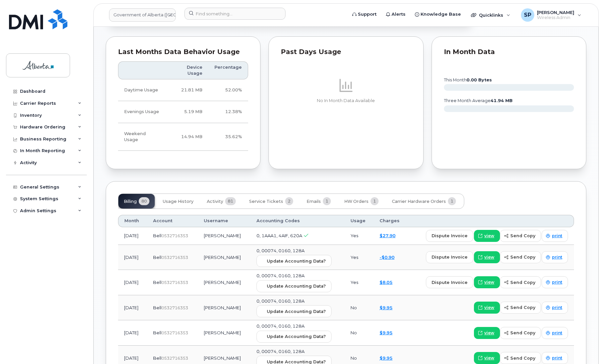
scroll to position [448, 0]
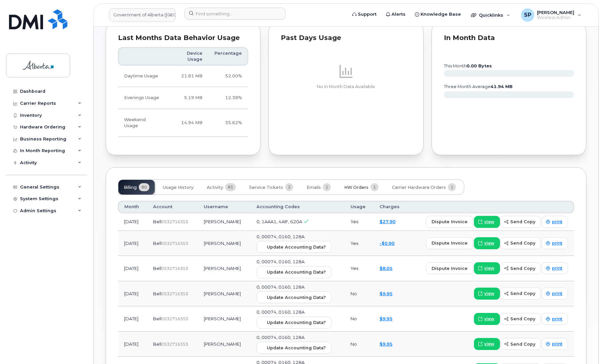
click at [357, 185] on span "HW Orders" at bounding box center [356, 187] width 24 height 5
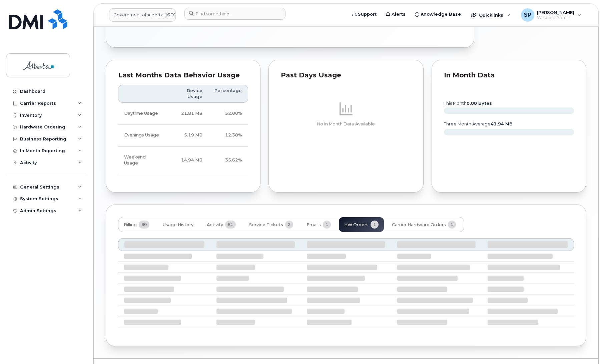
scroll to position [367, 0]
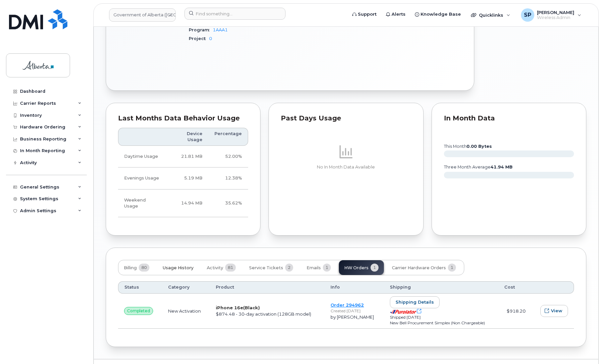
click at [172, 265] on span "Usage History" at bounding box center [178, 267] width 31 height 5
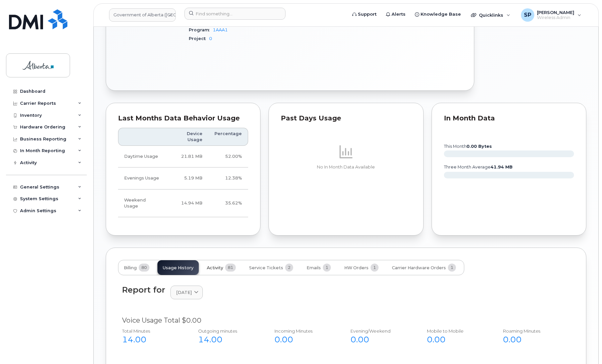
click at [217, 265] on span "Activity" at bounding box center [215, 267] width 16 height 5
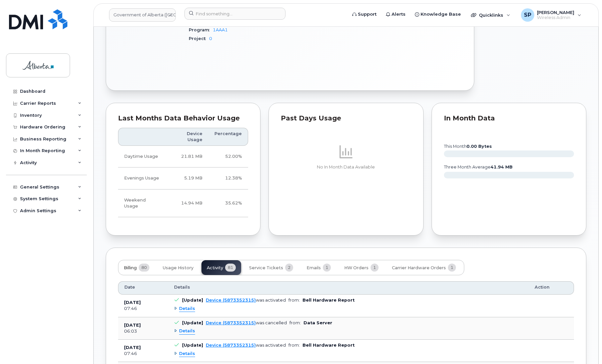
click at [129, 265] on span "Billing" at bounding box center [130, 267] width 13 height 5
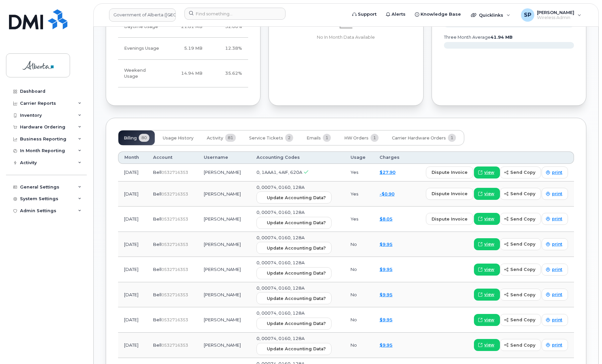
scroll to position [499, 0]
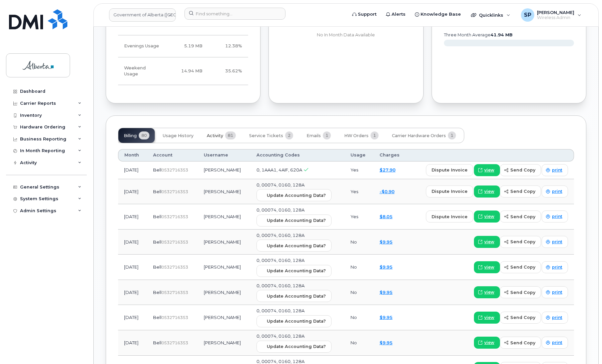
click at [215, 133] on span "Activity" at bounding box center [215, 135] width 16 height 5
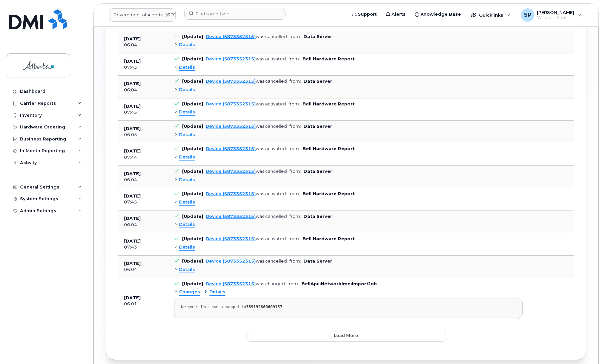
scroll to position [942, 0]
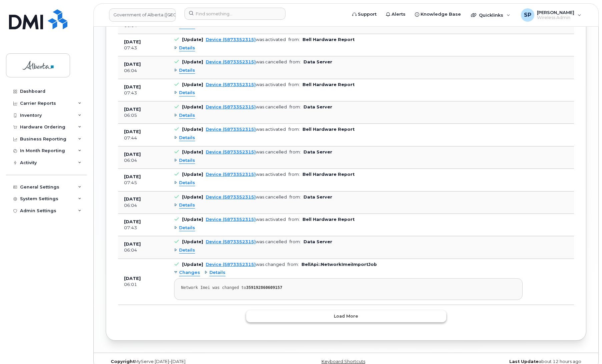
click at [354, 313] on span "Load more" at bounding box center [346, 316] width 24 height 6
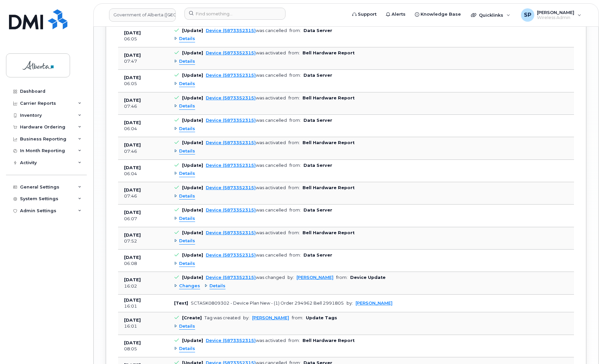
scroll to position [1338, 0]
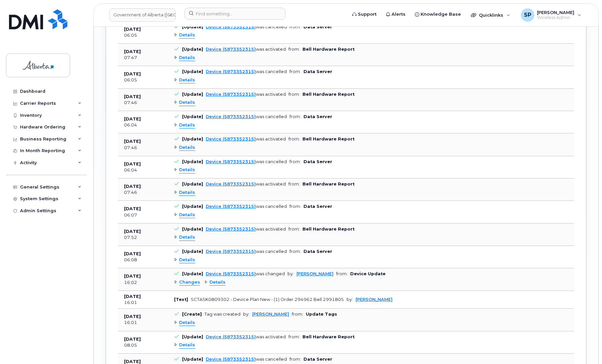
click at [562, 228] on td at bounding box center [552, 234] width 43 height 22
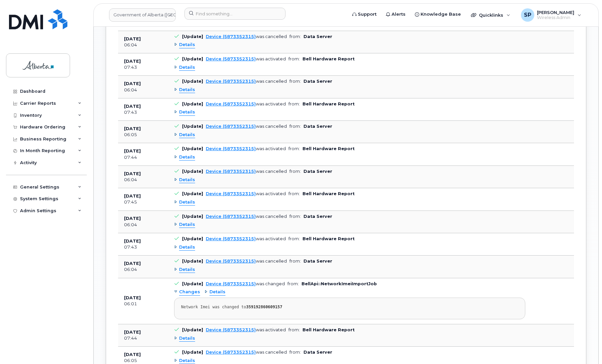
scroll to position [918, 0]
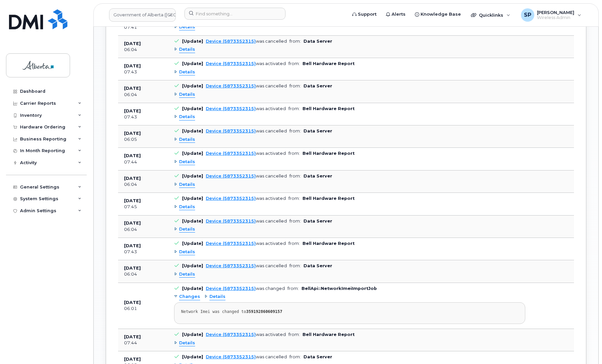
click at [400, 291] on div "Changes Details Network Imei was changed to 359192860609157" at bounding box center [349, 307] width 351 height 32
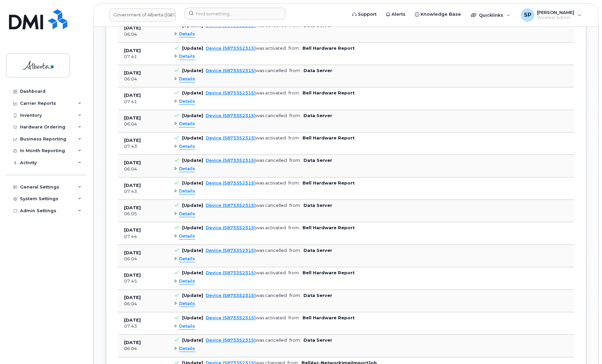
scroll to position [835, 0]
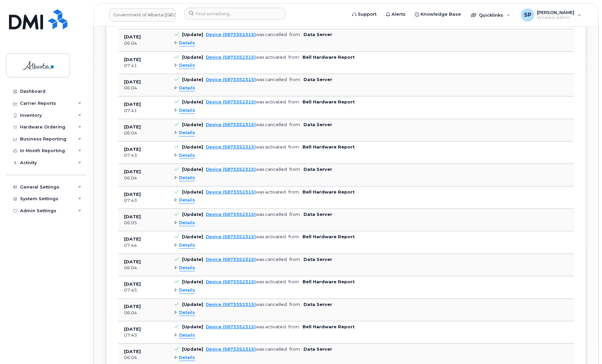
click at [432, 164] on td "[Update] Device (5873352315) was cancelled from: Data Server Details" at bounding box center [349, 175] width 363 height 22
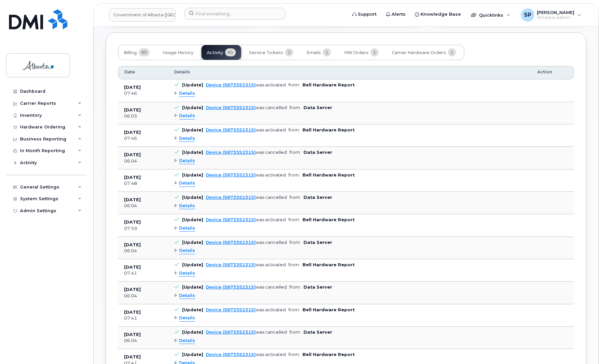
scroll to position [578, 0]
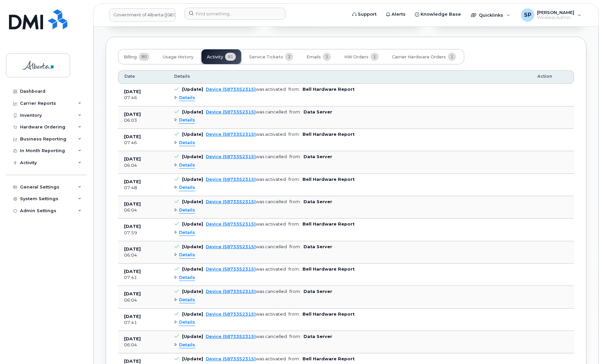
click at [394, 295] on div "Details" at bounding box center [349, 300] width 351 height 11
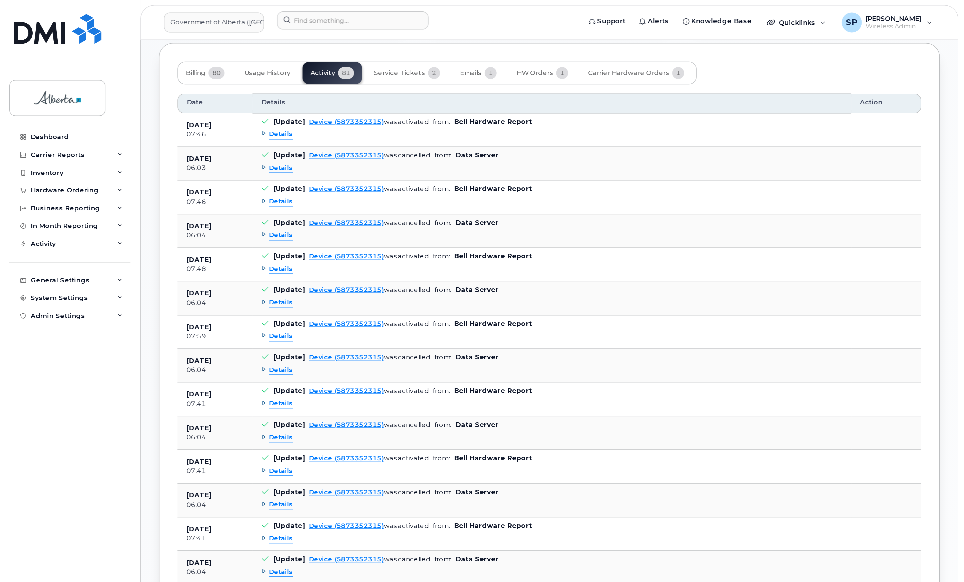
scroll to position [574, 0]
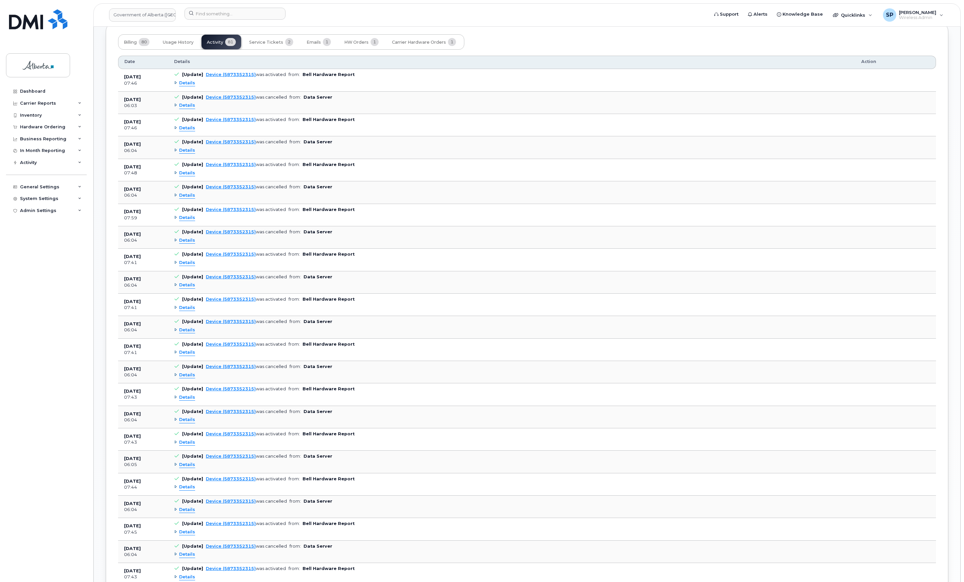
drag, startPoint x: 561, startPoint y: 0, endPoint x: 659, endPoint y: 42, distance: 106.4
click at [603, 42] on div "Billing 80 Usage History Activity 81 Service Tickets 2 Emails 1 HW Orders 1 Car…" at bounding box center [527, 41] width 818 height 15
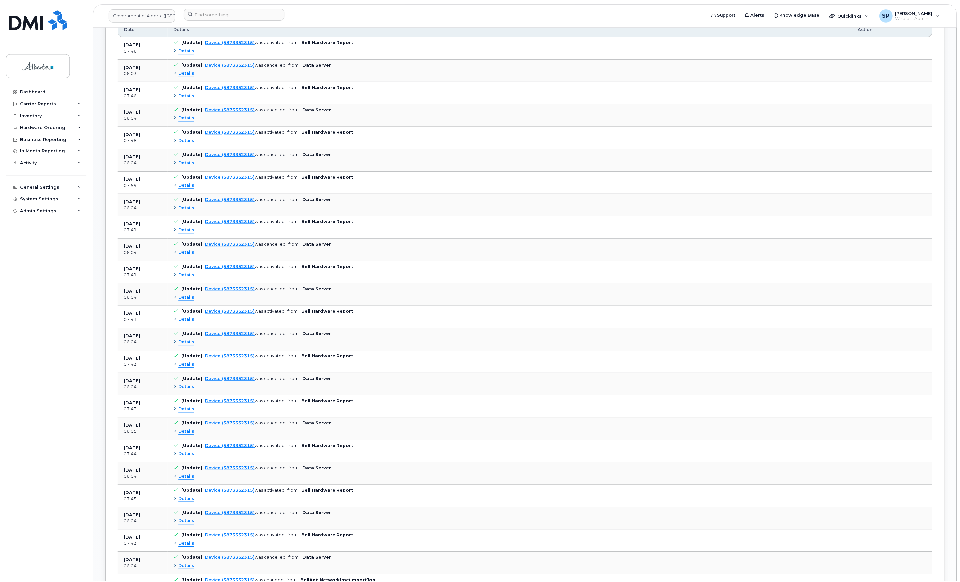
scroll to position [610, 0]
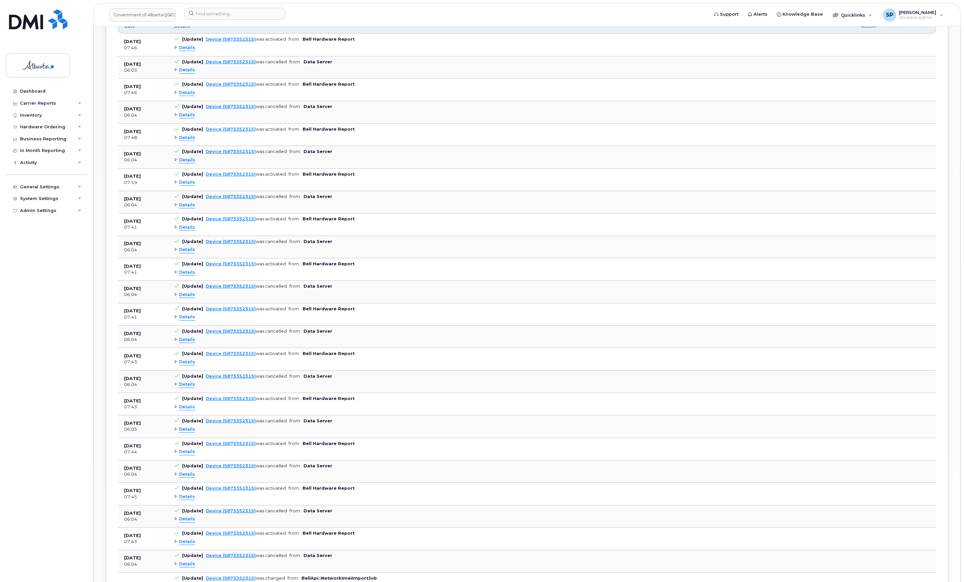
drag, startPoint x: 506, startPoint y: 455, endPoint x: 511, endPoint y: 454, distance: 4.7
click at [507, 363] on div "Details" at bounding box center [511, 430] width 675 height 11
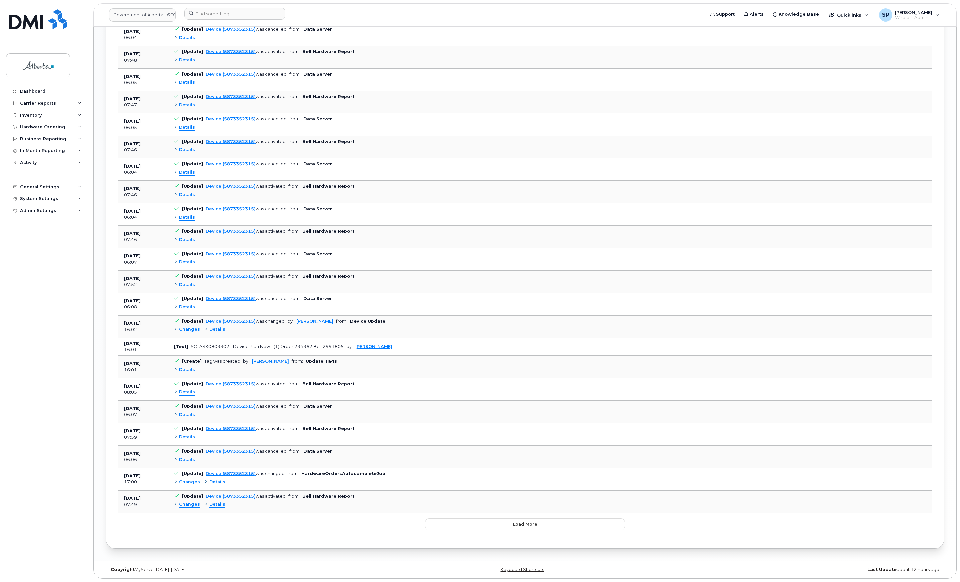
scroll to position [1301, 0]
